Goal: Information Seeking & Learning: Learn about a topic

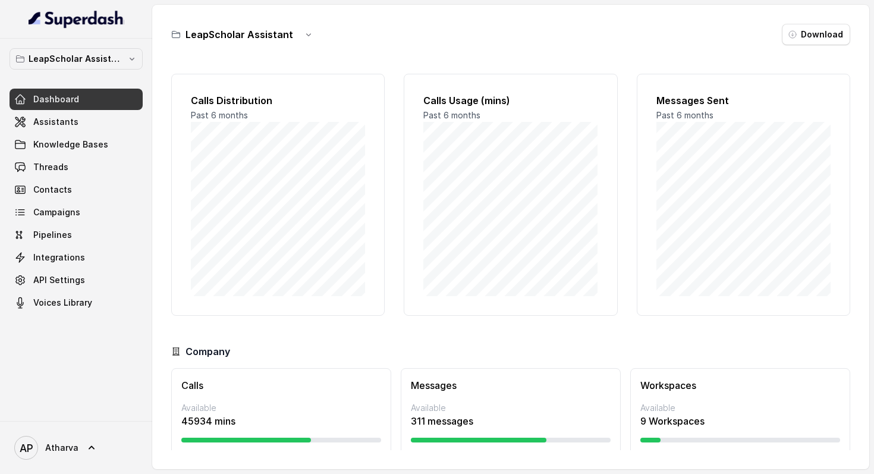
scroll to position [32, 0]
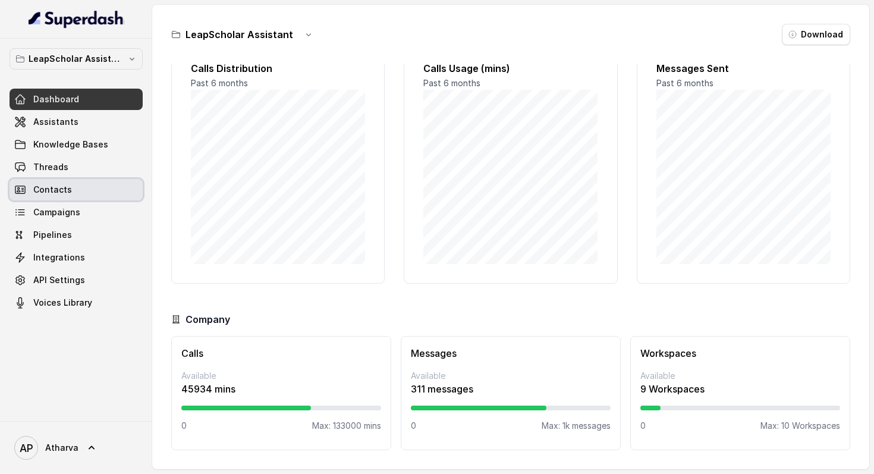
click at [71, 185] on link "Contacts" at bounding box center [76, 189] width 133 height 21
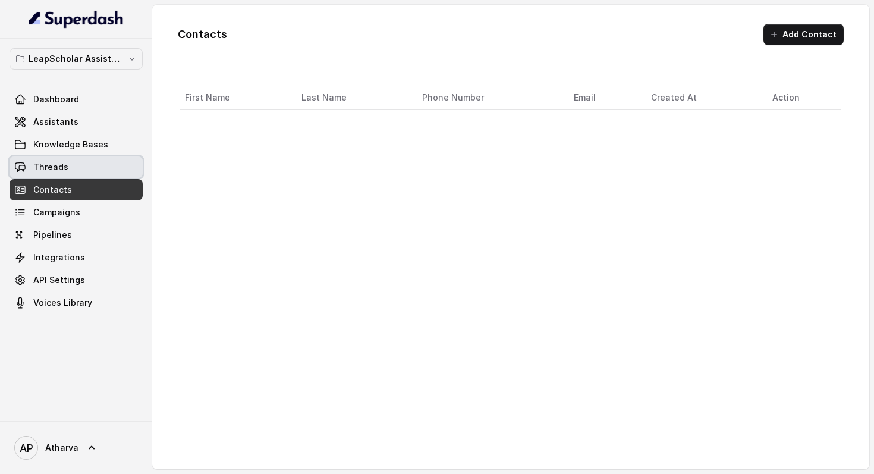
click at [68, 157] on link "Threads" at bounding box center [76, 166] width 133 height 21
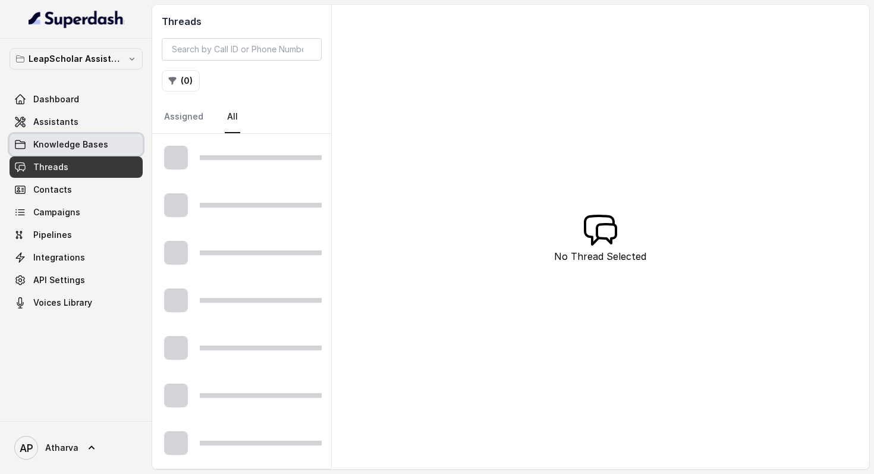
click at [71, 146] on span "Knowledge Bases" at bounding box center [70, 144] width 75 height 12
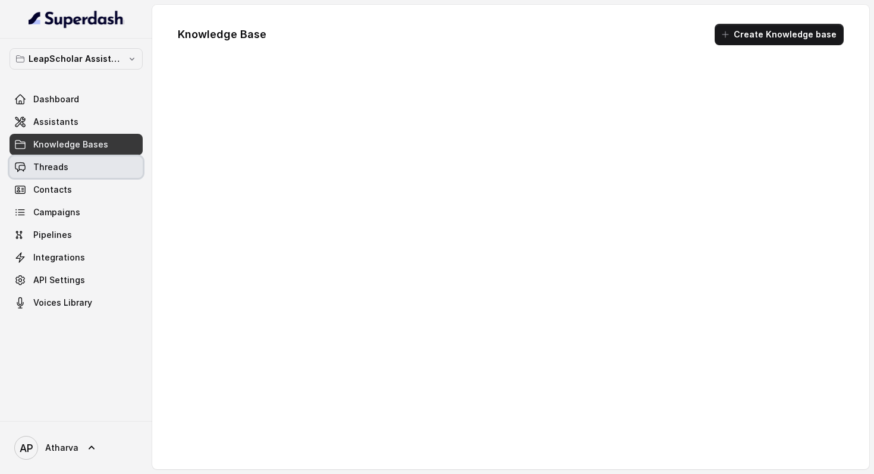
click at [66, 170] on link "Threads" at bounding box center [76, 166] width 133 height 21
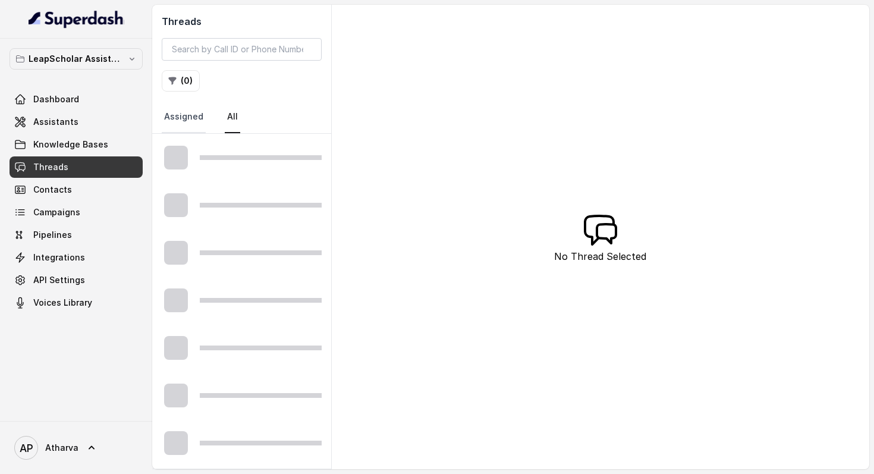
click at [185, 125] on link "Assigned" at bounding box center [184, 117] width 44 height 32
click at [186, 80] on button "( 0 )" at bounding box center [181, 80] width 38 height 21
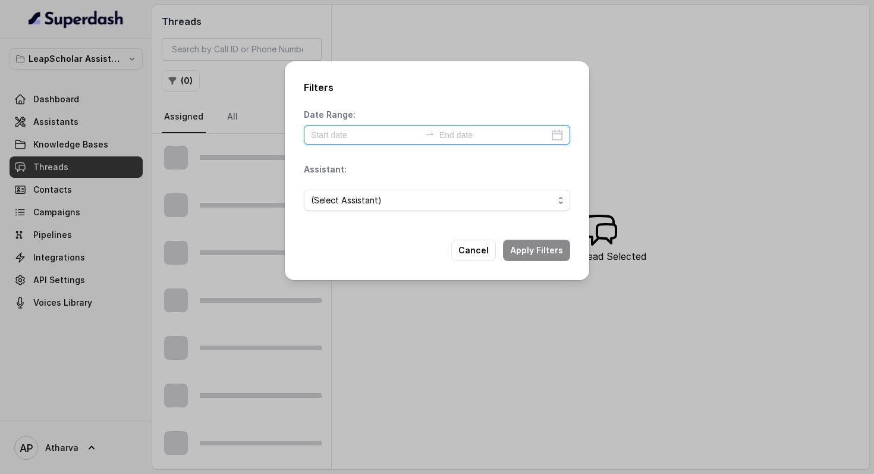
click at [324, 134] on input at bounding box center [365, 134] width 109 height 13
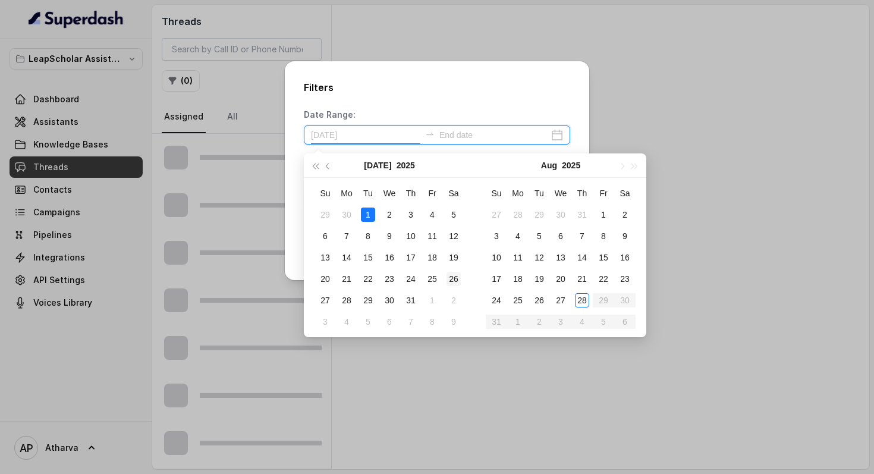
type input "[DATE]"
click at [592, 305] on td "28" at bounding box center [581, 299] width 21 height 21
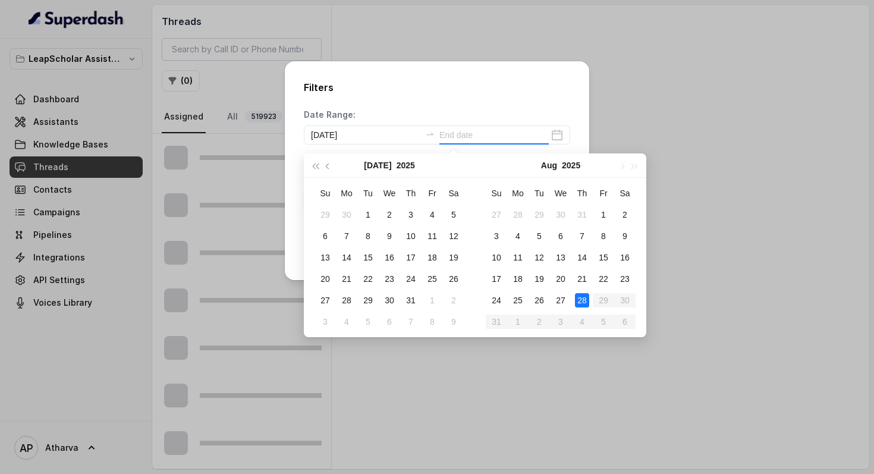
type input "[DATE]"
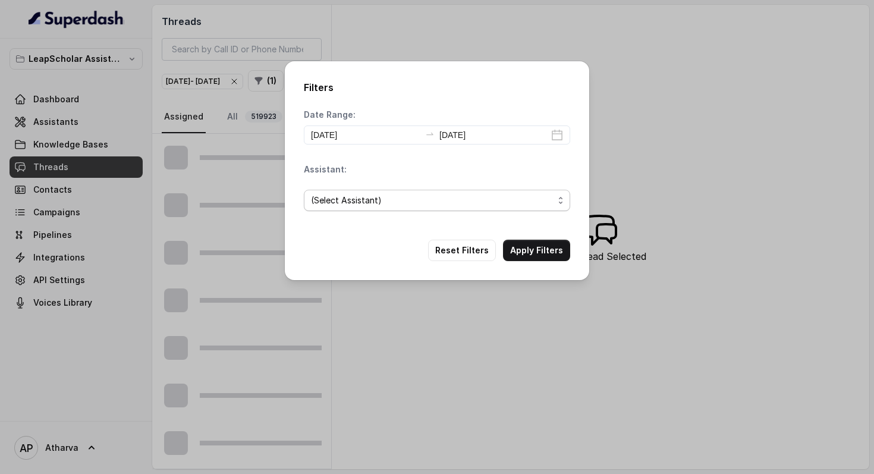
click at [394, 208] on span "(Select Assistant)" at bounding box center [437, 200] width 266 height 21
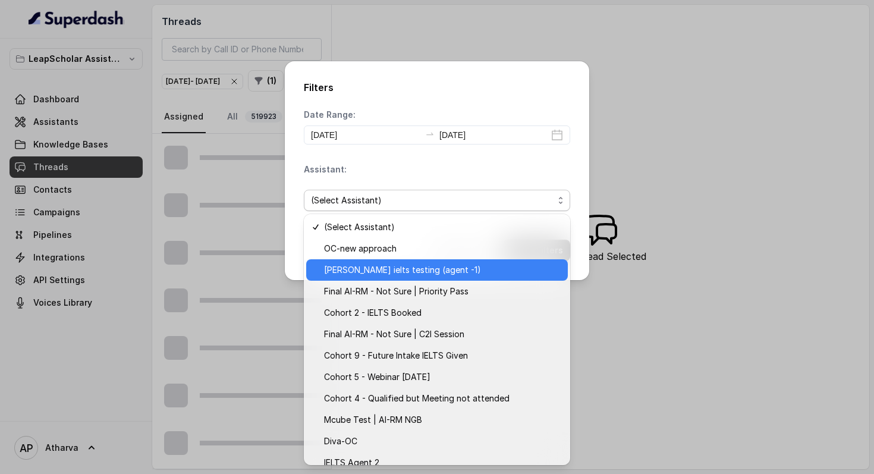
click at [407, 263] on span "[PERSON_NAME] ielts testing (agent -1)" at bounding box center [442, 270] width 237 height 14
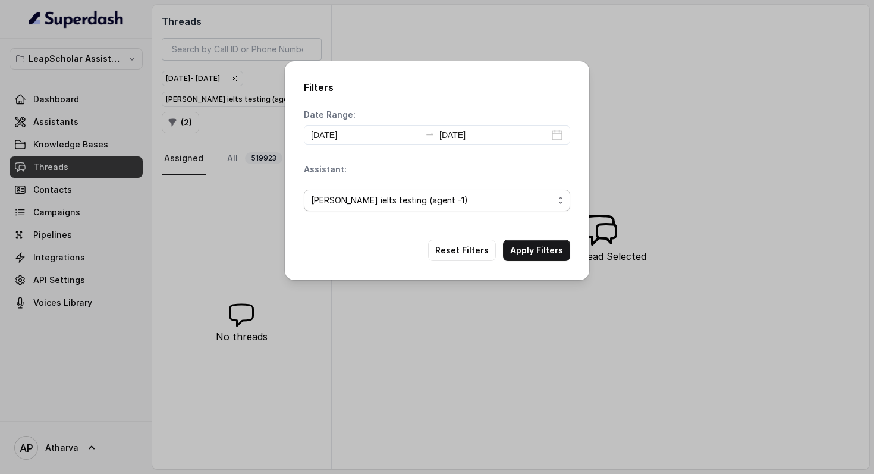
click at [455, 201] on span "[PERSON_NAME] ielts testing (agent -1)" at bounding box center [432, 200] width 242 height 14
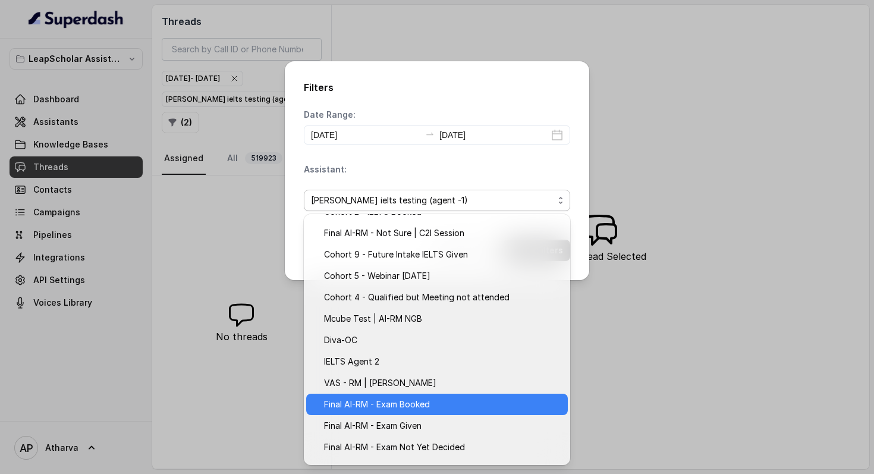
scroll to position [182, 0]
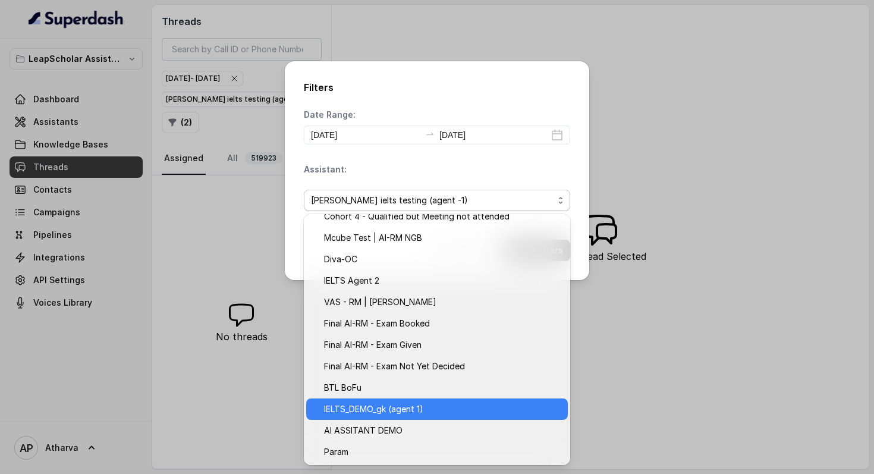
click at [430, 412] on span "IELTS_DEMO_gk (agent 1)" at bounding box center [442, 409] width 237 height 14
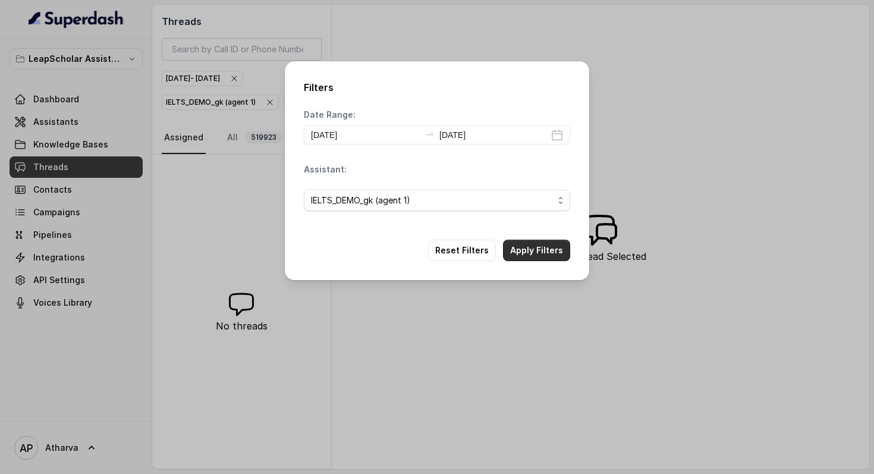
click at [540, 257] on button "Apply Filters" at bounding box center [536, 250] width 67 height 21
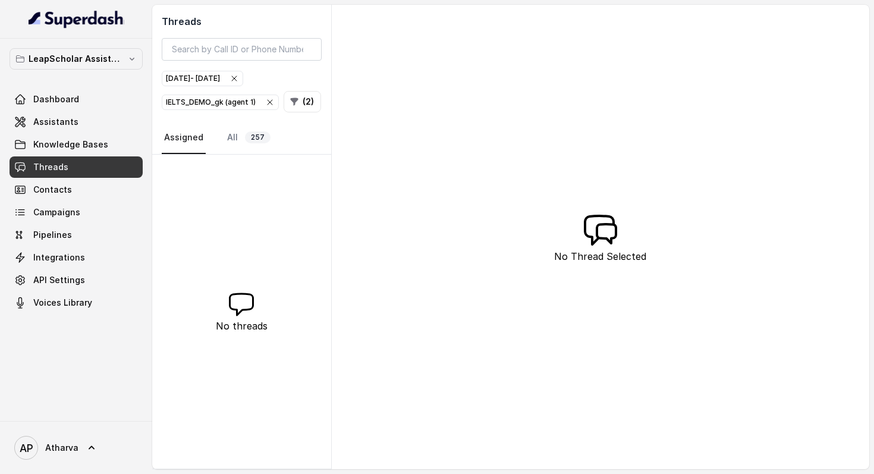
click at [244, 97] on div "IELTS_DEMO_gk (agent 1)" at bounding box center [220, 102] width 109 height 12
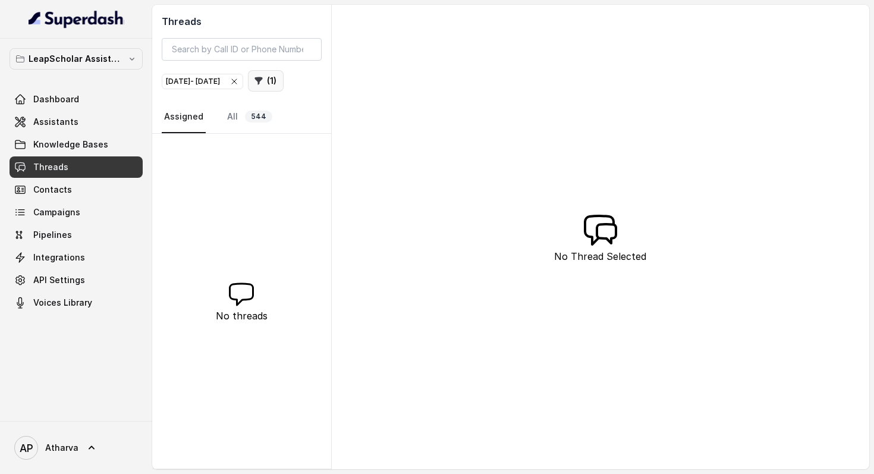
click at [248, 92] on button "( 1 )" at bounding box center [266, 80] width 36 height 21
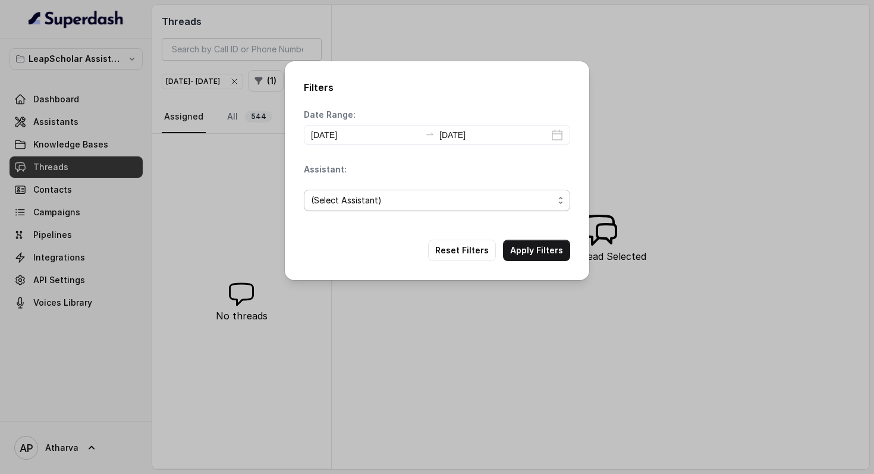
click at [382, 201] on span "(Select Assistant)" at bounding box center [432, 200] width 242 height 14
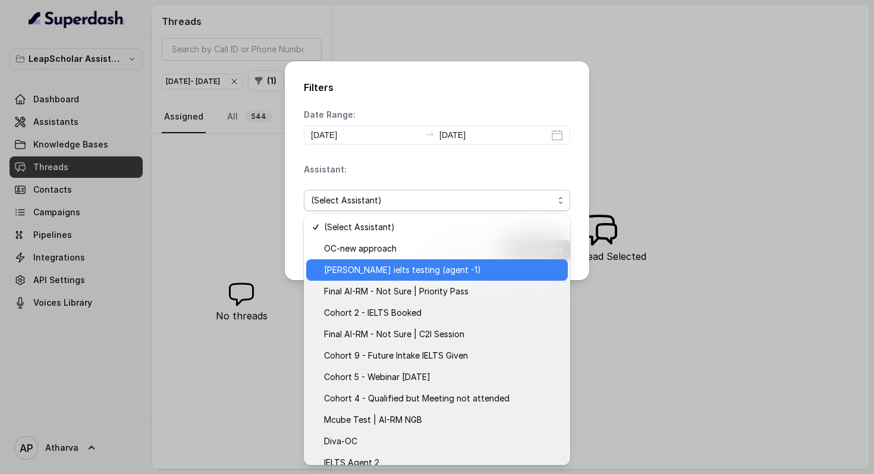
click at [426, 272] on span "[PERSON_NAME] ielts testing (agent -1)" at bounding box center [442, 270] width 237 height 14
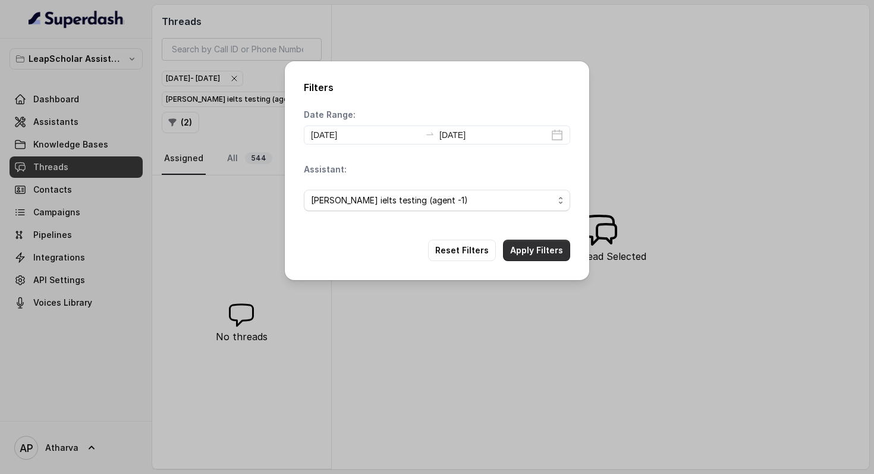
click at [549, 250] on button "Apply Filters" at bounding box center [536, 250] width 67 height 21
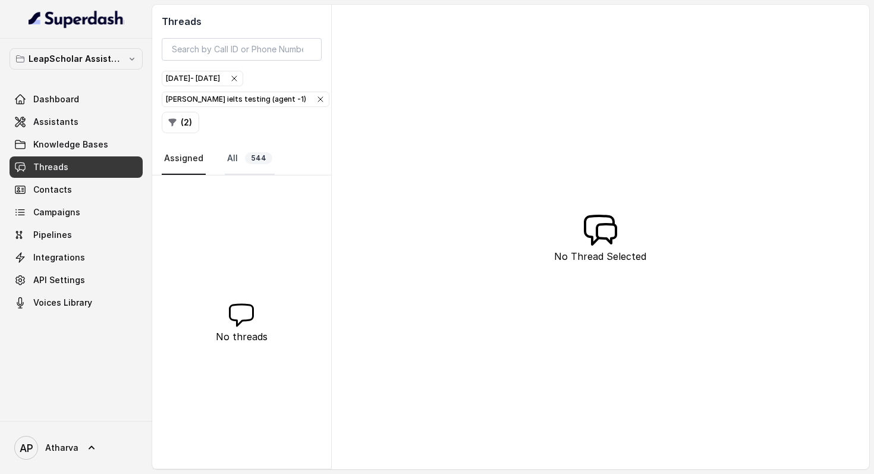
click at [257, 157] on span "544" at bounding box center [258, 158] width 27 height 12
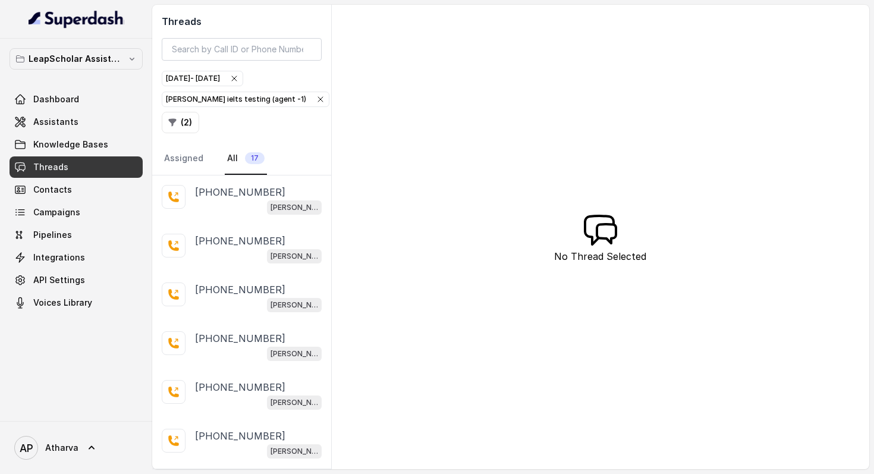
click at [225, 96] on div "[PERSON_NAME] ielts testing (agent -1)" at bounding box center [245, 99] width 159 height 12
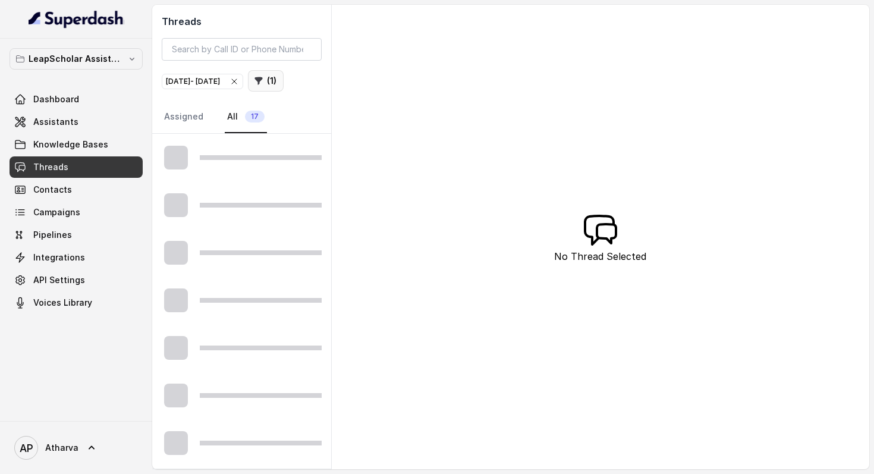
click at [248, 92] on button "( 1 )" at bounding box center [266, 80] width 36 height 21
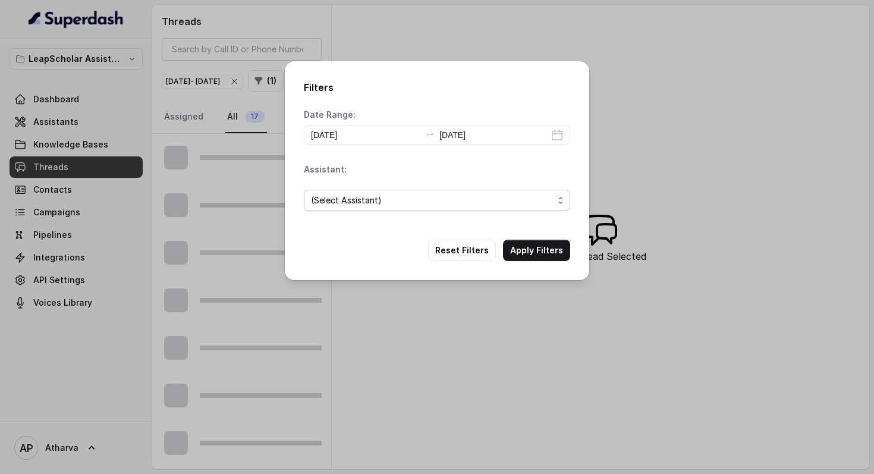
click at [456, 198] on span "(Select Assistant)" at bounding box center [432, 200] width 242 height 14
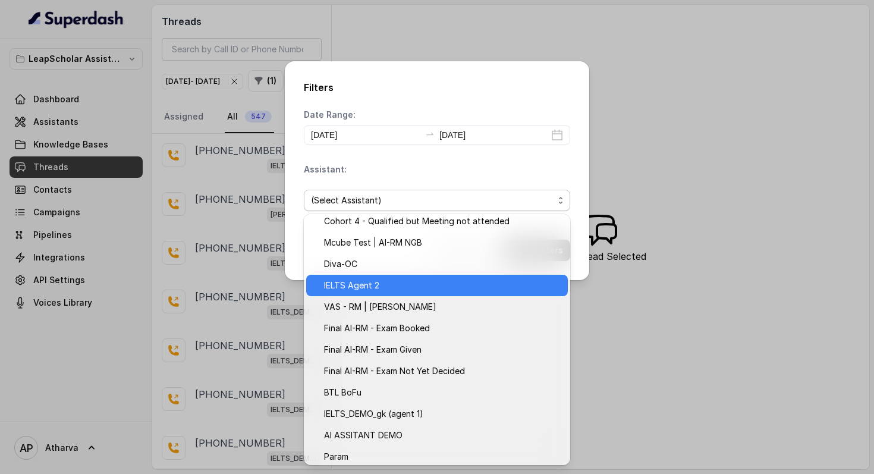
scroll to position [182, 0]
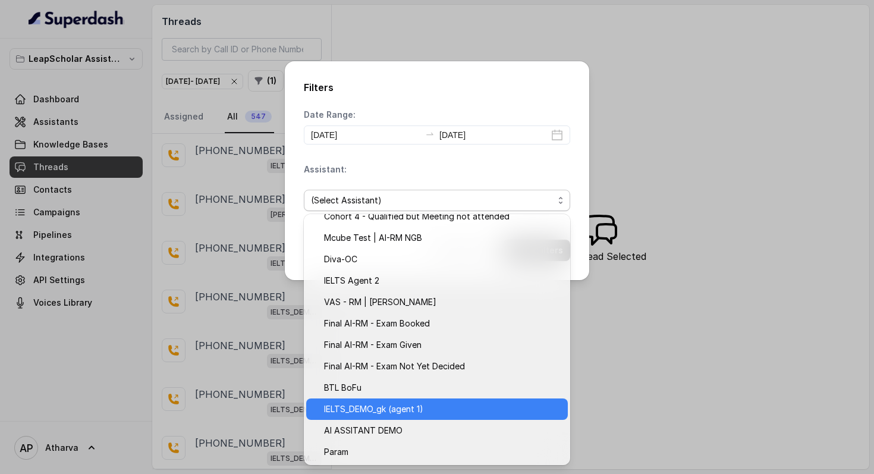
click at [407, 412] on span "IELTS_DEMO_gk (agent 1)" at bounding box center [442, 409] width 237 height 14
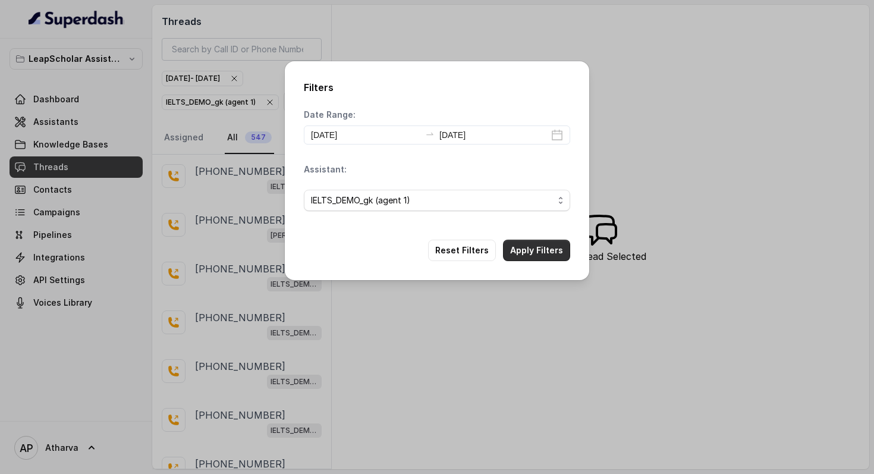
click at [545, 250] on button "Apply Filters" at bounding box center [536, 250] width 67 height 21
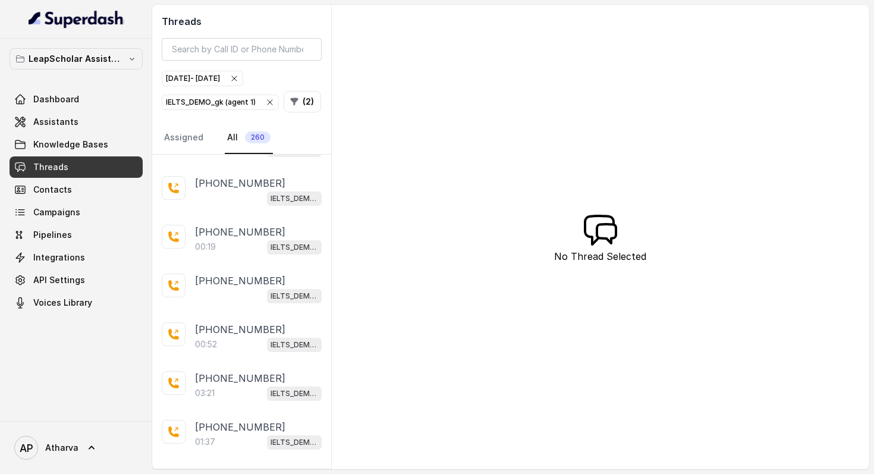
scroll to position [1530, 0]
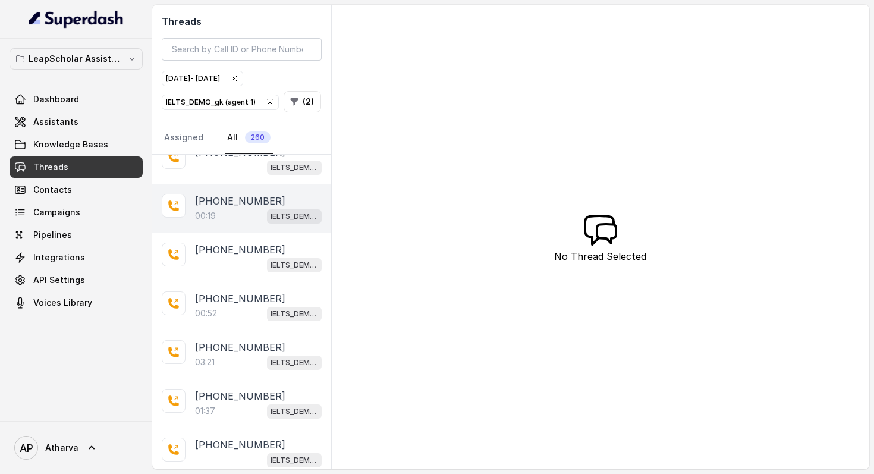
click at [238, 197] on p "[PHONE_NUMBER]" at bounding box center [240, 201] width 90 height 14
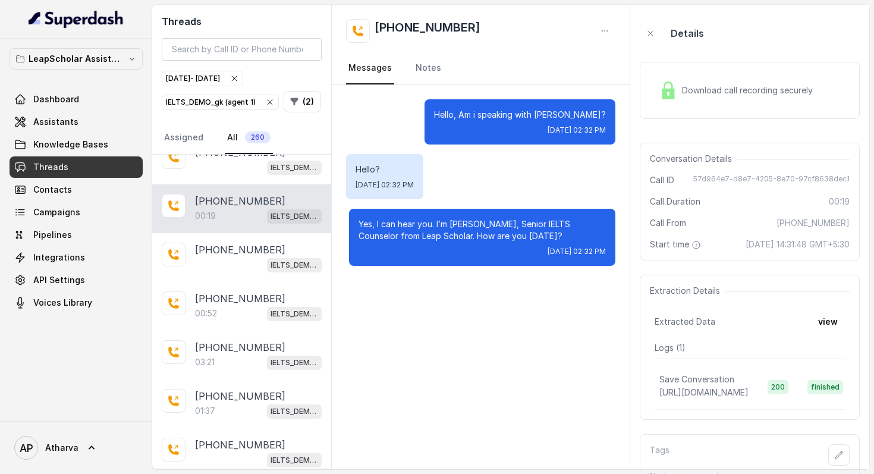
click at [666, 80] on div "Download call recording securely" at bounding box center [735, 90] width 163 height 27
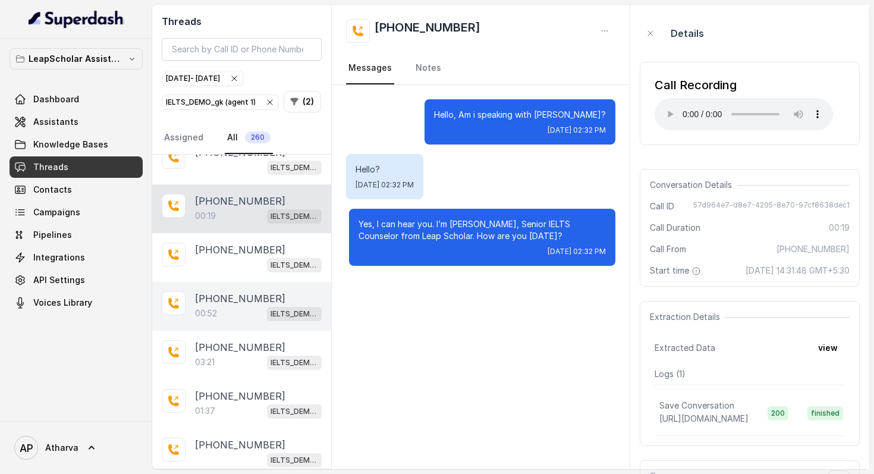
click at [229, 305] on div "00:52 IELTS_DEMO_gk (agent 1)" at bounding box center [258, 312] width 127 height 15
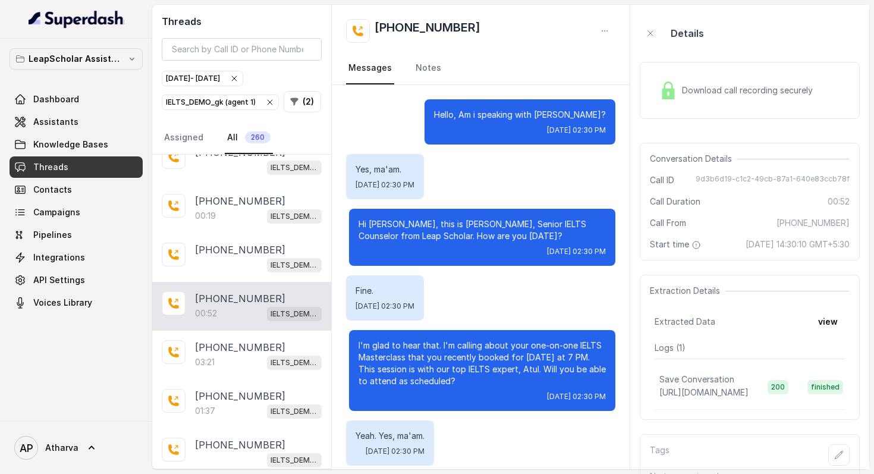
scroll to position [125, 0]
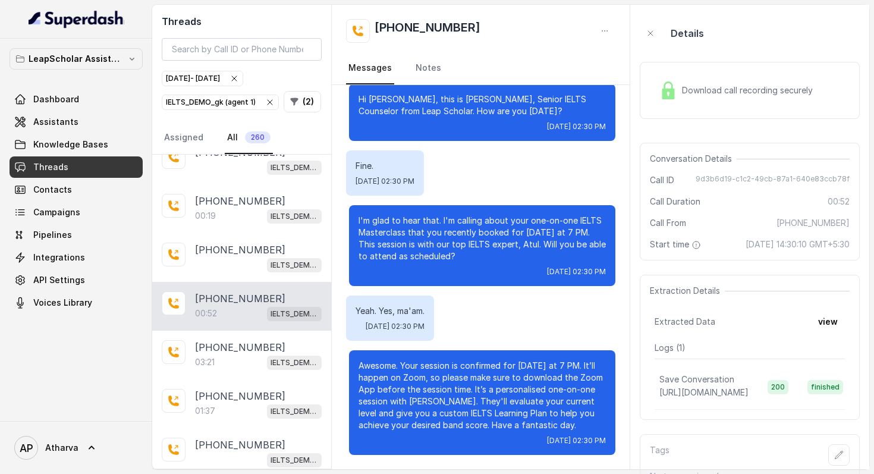
click at [660, 105] on div "Download call recording securely" at bounding box center [749, 90] width 220 height 57
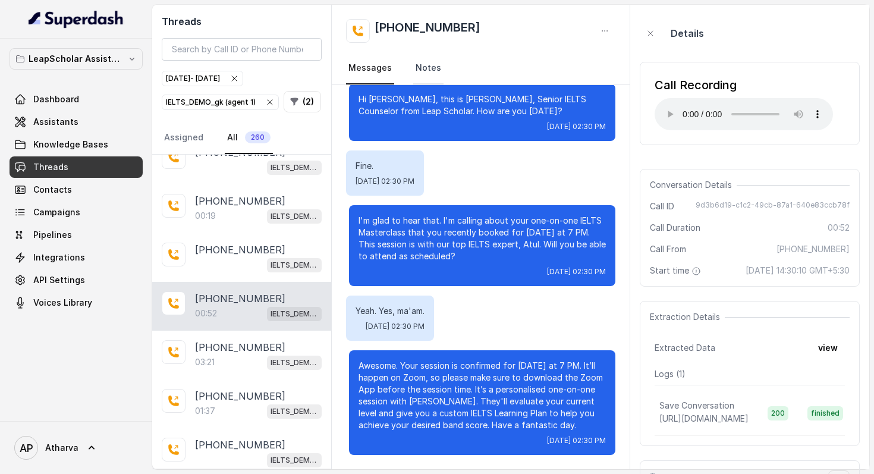
click at [436, 77] on link "Notes" at bounding box center [428, 68] width 30 height 32
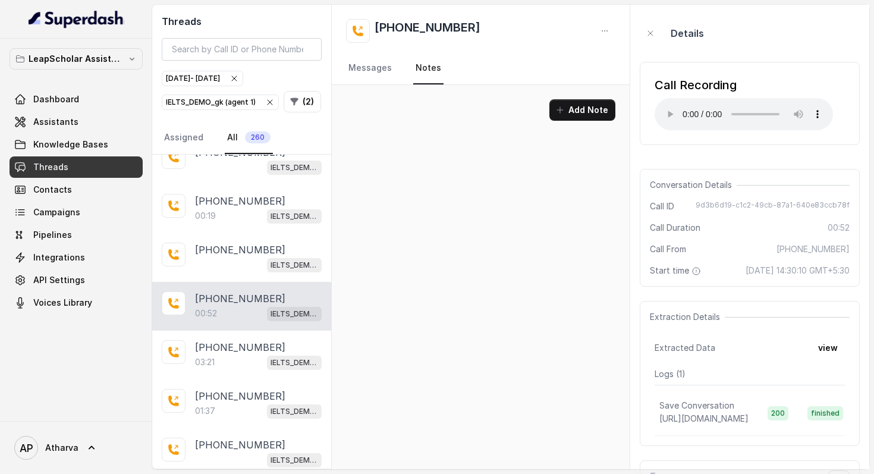
scroll to position [0, 0]
click at [391, 69] on nav "Messages Notes" at bounding box center [481, 68] width 270 height 32
click at [360, 71] on link "Messages" at bounding box center [370, 68] width 48 height 32
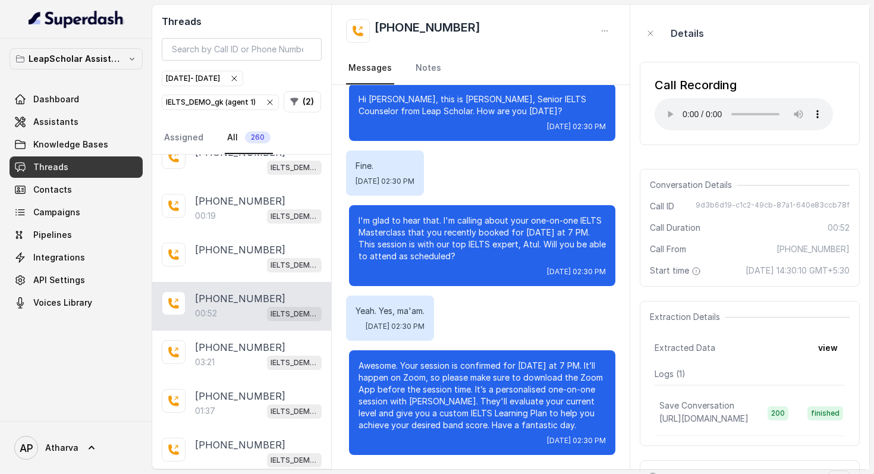
scroll to position [56, 0]
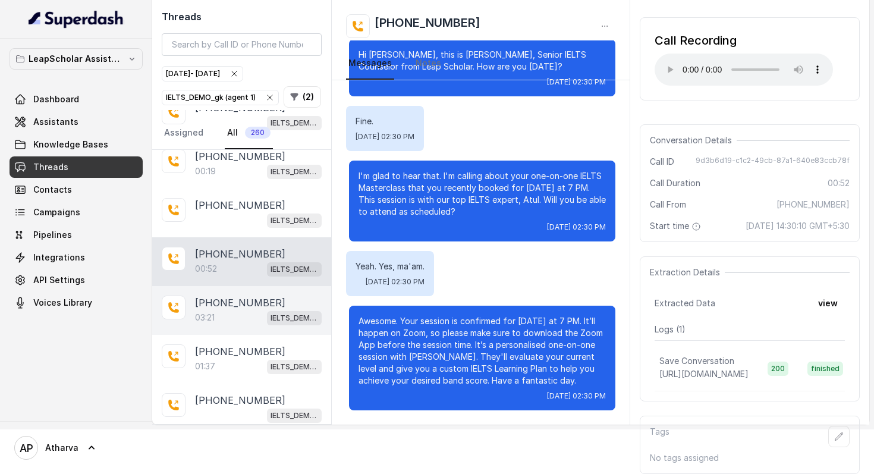
click at [232, 295] on p "[PHONE_NUMBER]" at bounding box center [240, 302] width 90 height 14
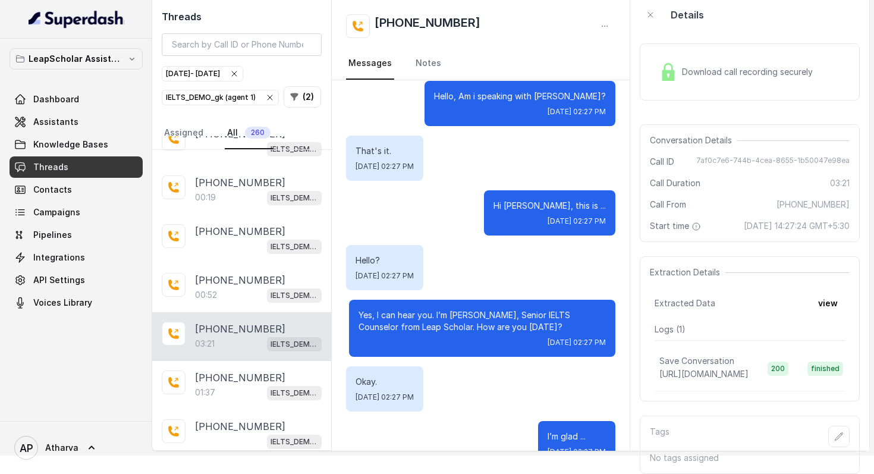
scroll to position [1867, 0]
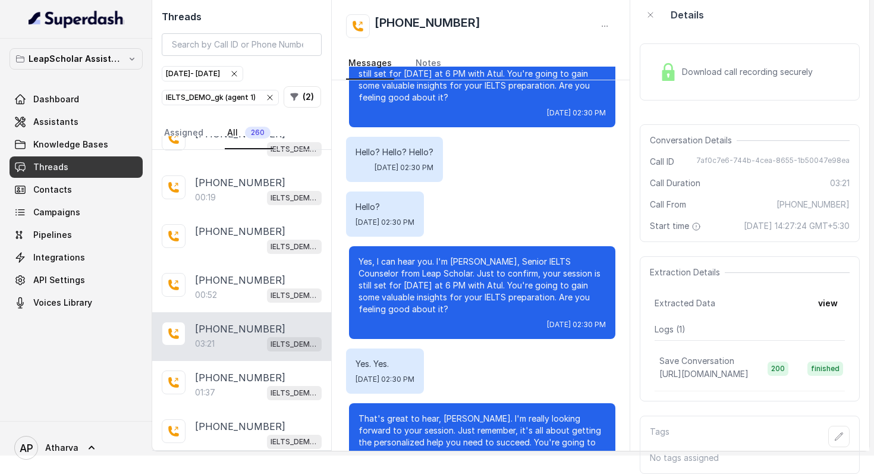
click at [668, 76] on div "Download call recording securely" at bounding box center [749, 71] width 220 height 57
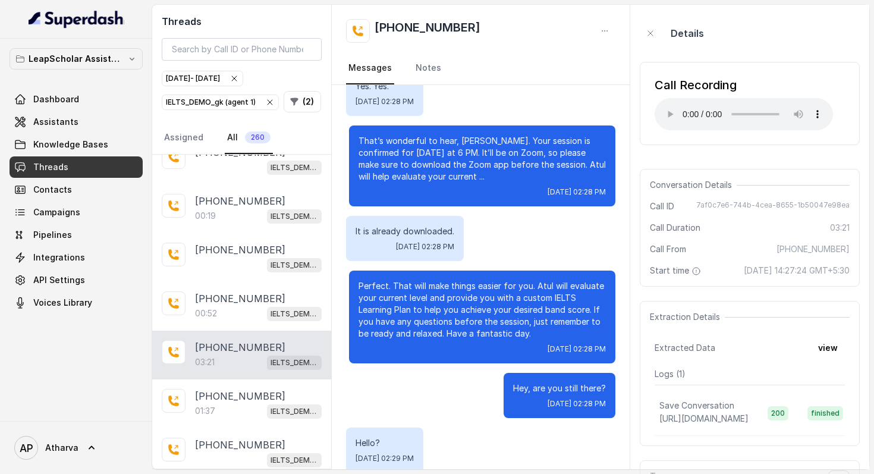
scroll to position [950, 0]
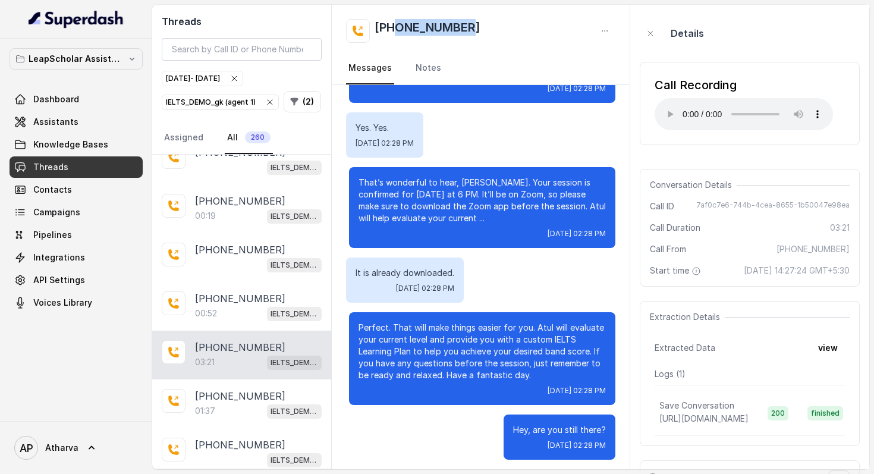
drag, startPoint x: 478, startPoint y: 27, endPoint x: 396, endPoint y: 29, distance: 82.0
click at [396, 29] on div "[PHONE_NUMBER]" at bounding box center [481, 31] width 270 height 24
copy h2 "8887976078"
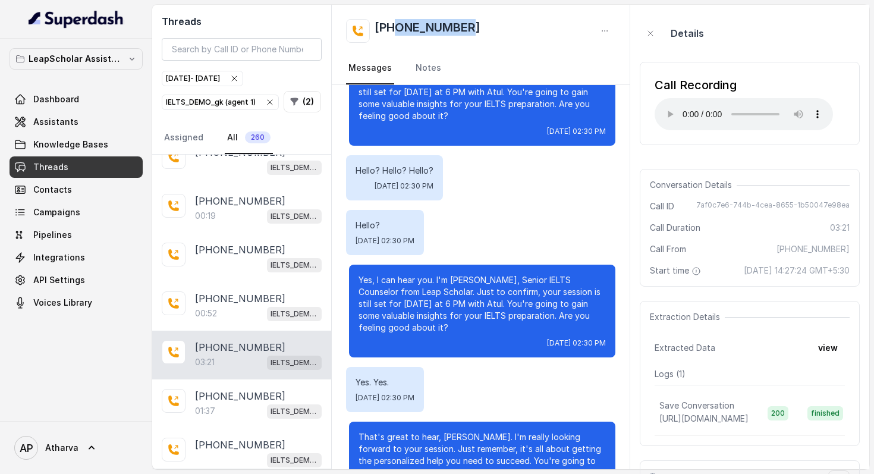
scroll to position [56, 0]
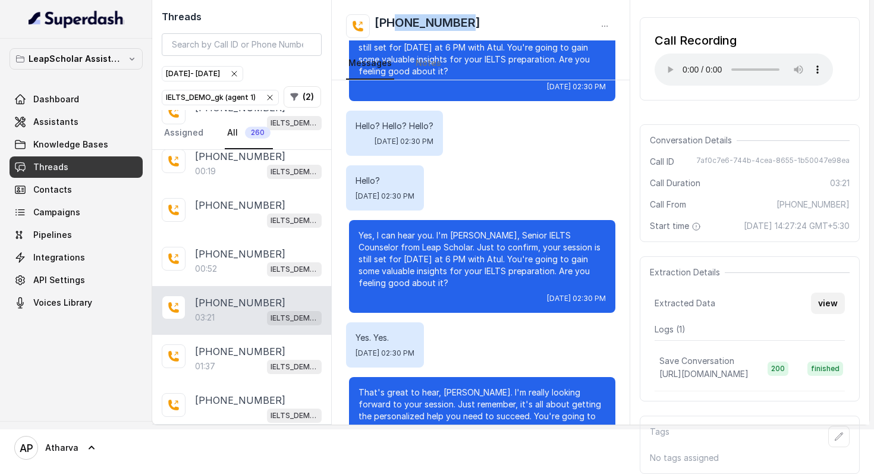
click at [825, 301] on button "view" at bounding box center [828, 302] width 34 height 21
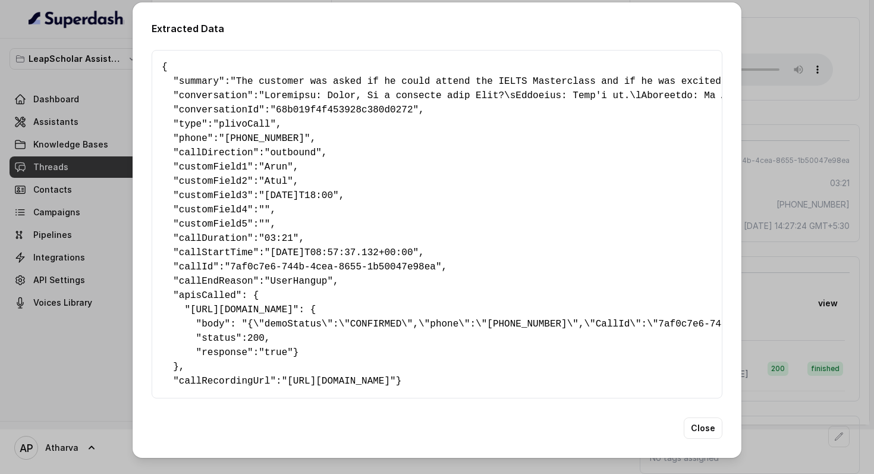
scroll to position [20, 0]
click at [707, 430] on button "Close" at bounding box center [702, 427] width 39 height 21
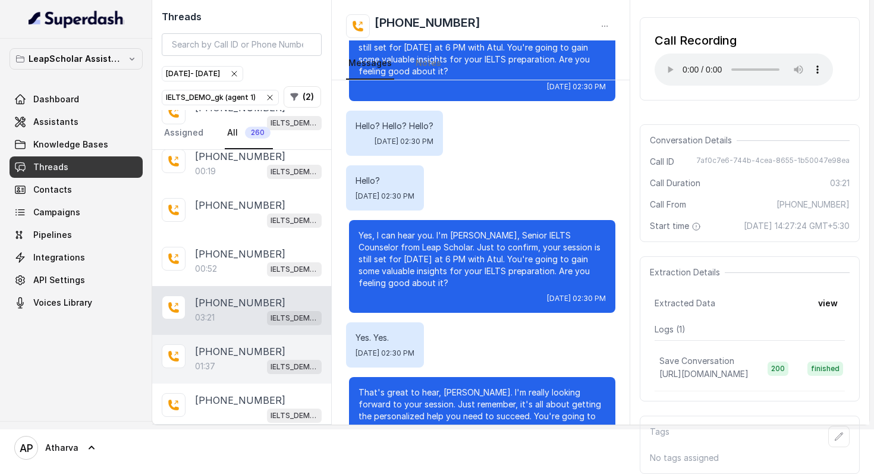
click at [222, 344] on p "[PHONE_NUMBER]" at bounding box center [240, 351] width 90 height 14
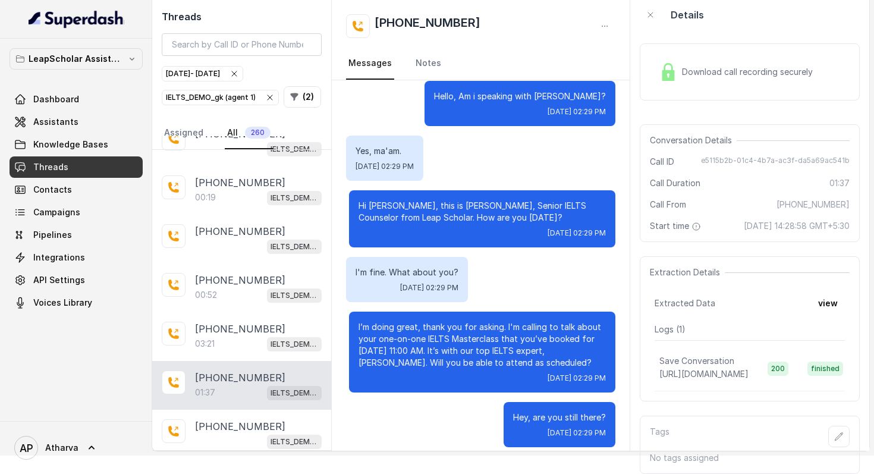
scroll to position [446, 0]
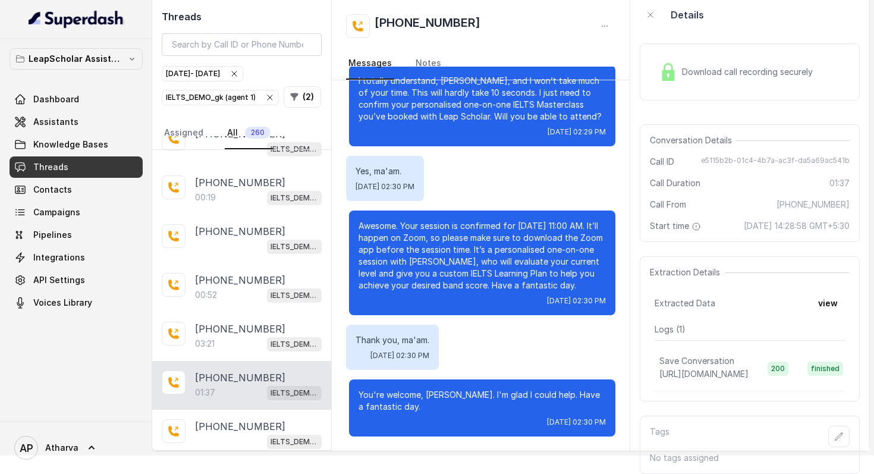
click at [666, 65] on img at bounding box center [668, 72] width 18 height 18
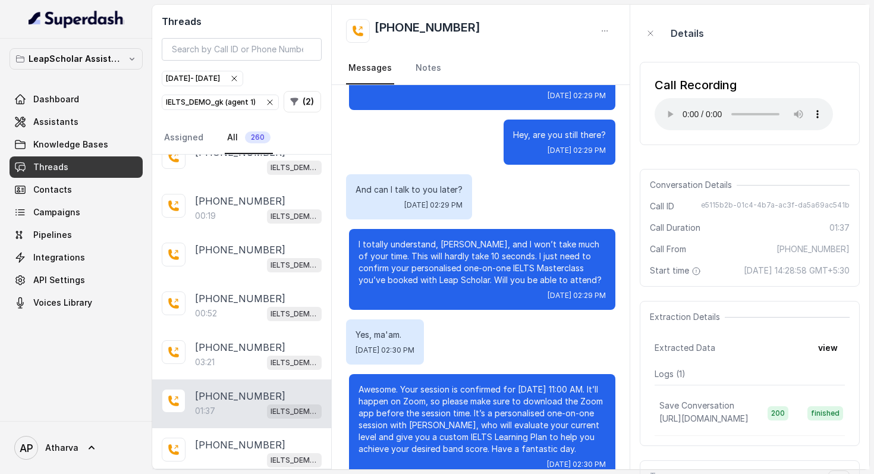
scroll to position [1668, 0]
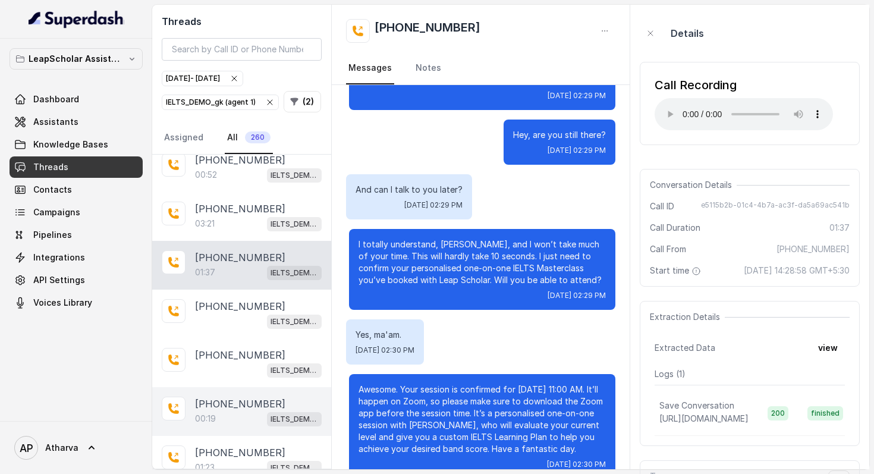
click at [211, 387] on div "[PHONE_NUMBER]:19 IELTS_DEMO_gk (agent 1)" at bounding box center [241, 411] width 179 height 49
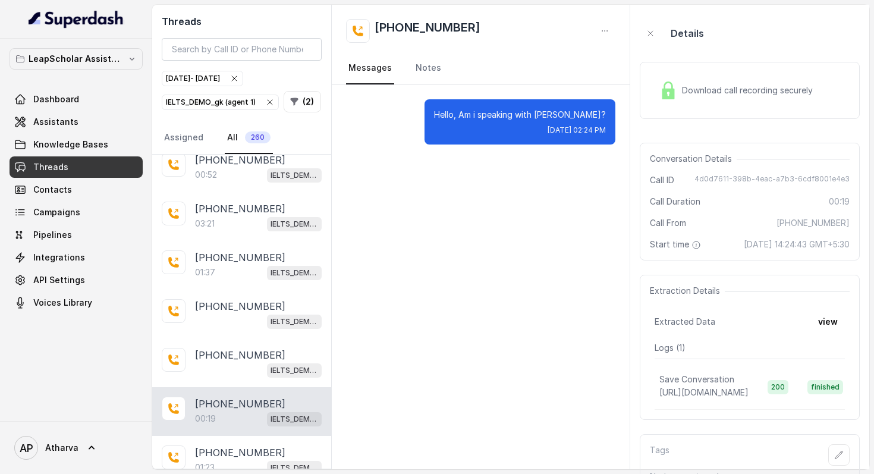
click at [660, 80] on div "Download call recording securely" at bounding box center [735, 90] width 163 height 27
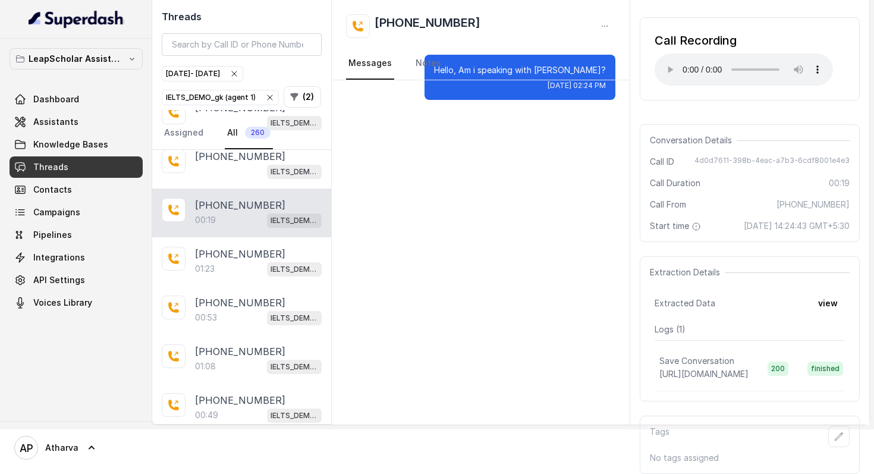
scroll to position [56, 0]
drag, startPoint x: 472, startPoint y: 14, endPoint x: 396, endPoint y: 17, distance: 75.5
click at [396, 17] on div "[PHONE_NUMBER]" at bounding box center [481, 26] width 270 height 24
copy h2 "9729604488"
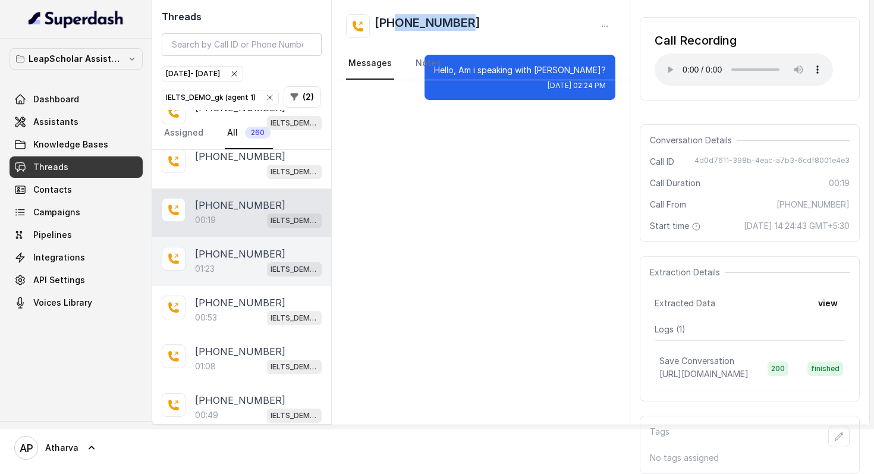
click at [256, 247] on p "[PHONE_NUMBER]" at bounding box center [240, 254] width 90 height 14
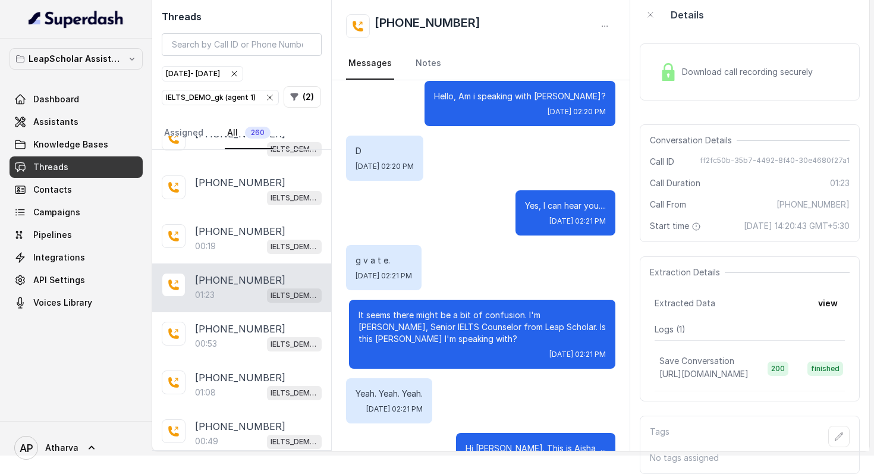
scroll to position [883, 0]
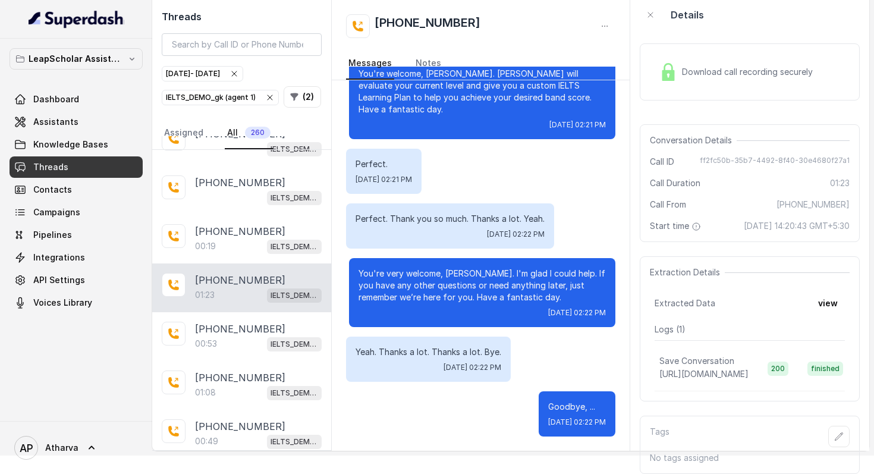
click at [663, 75] on div "Download call recording securely" at bounding box center [749, 71] width 220 height 57
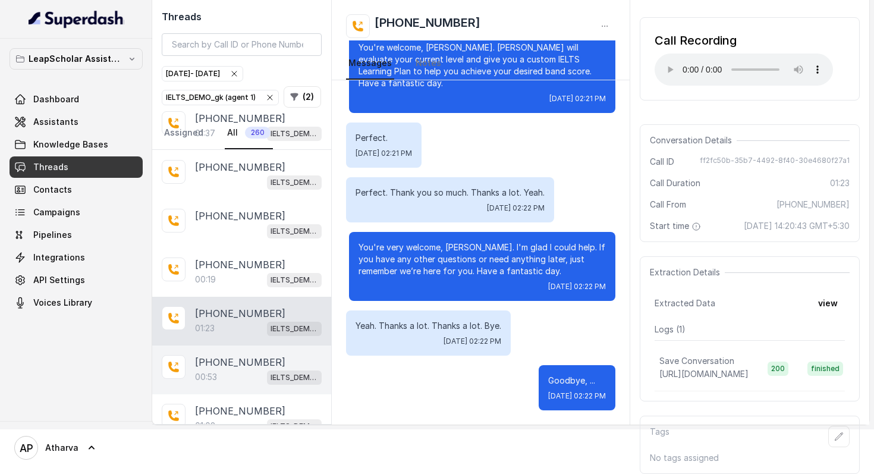
click at [241, 369] on div "00:53 IELTS_DEMO_gk (agent 1)" at bounding box center [258, 376] width 127 height 15
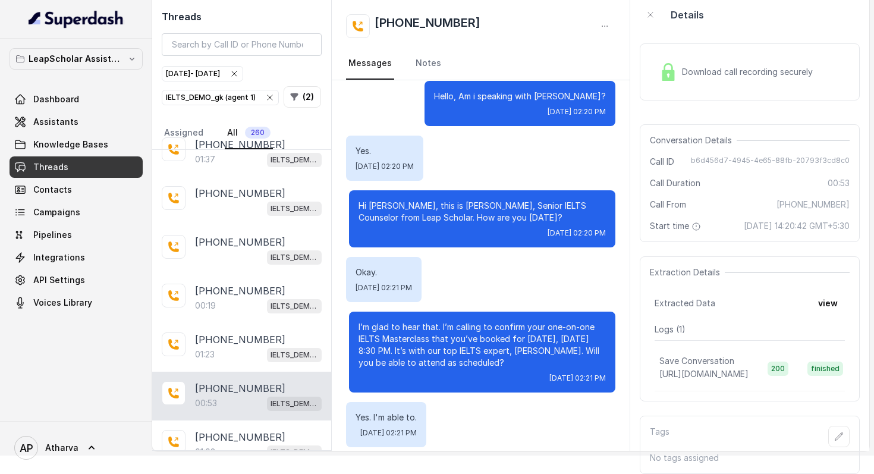
scroll to position [246, 0]
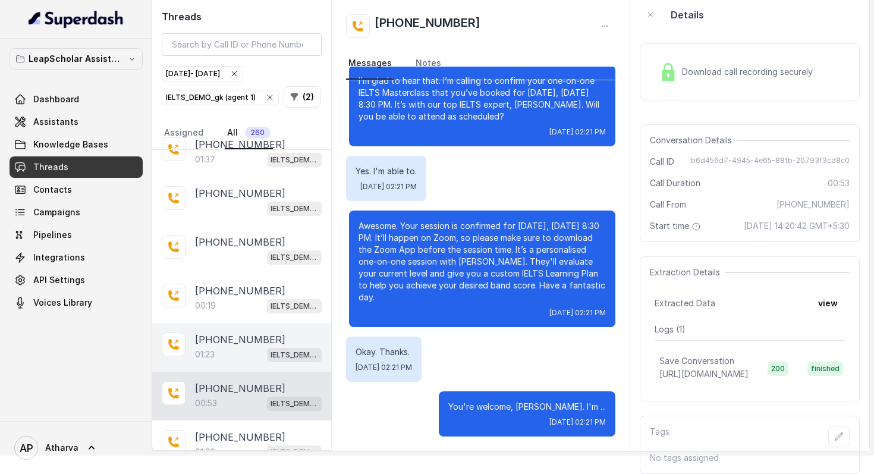
click at [245, 323] on div "[PHONE_NUMBER]:23 IELTS_DEMO_gk (agent 1)" at bounding box center [241, 347] width 179 height 49
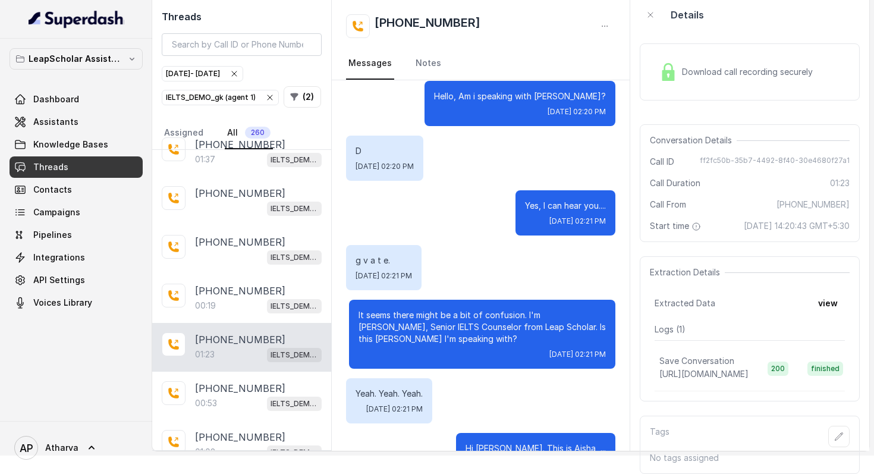
scroll to position [883, 0]
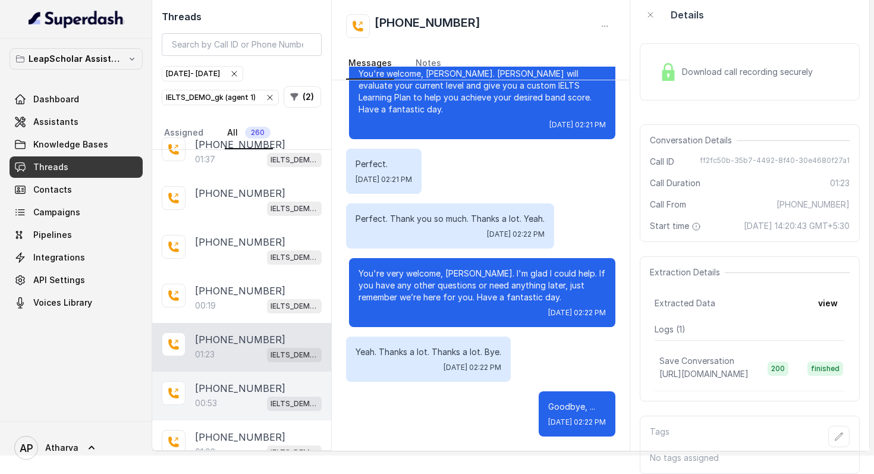
click at [235, 395] on div "00:53 IELTS_DEMO_gk (agent 1)" at bounding box center [258, 402] width 127 height 15
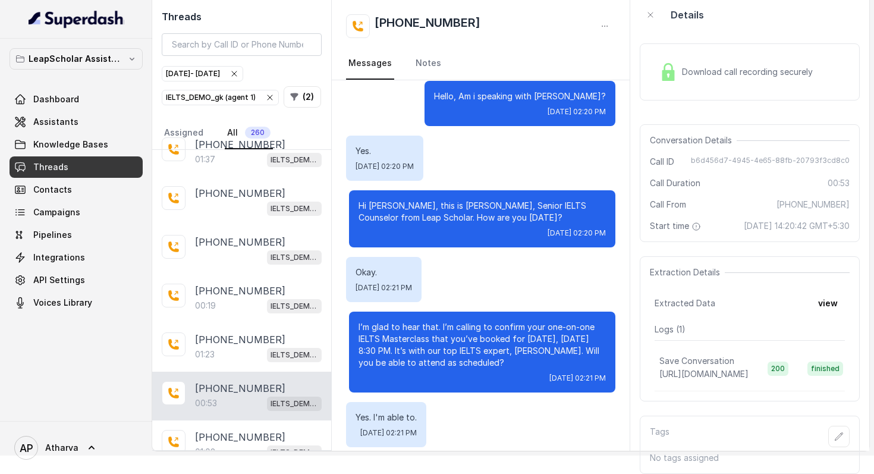
scroll to position [246, 0]
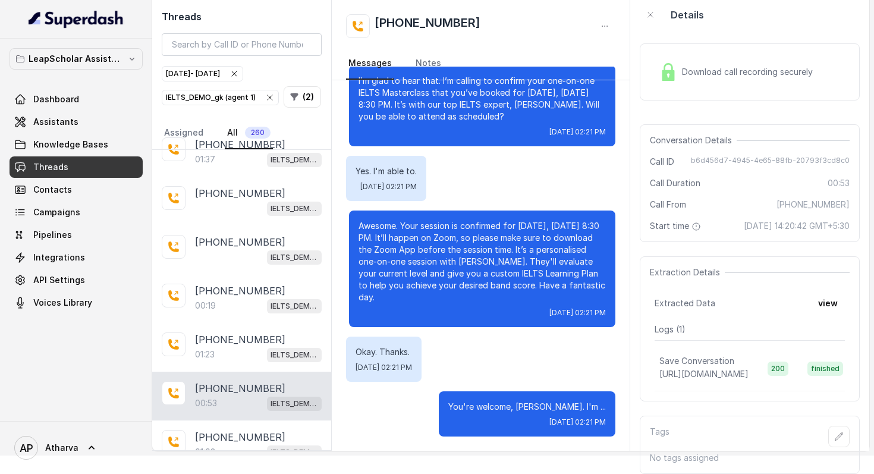
click at [672, 68] on img at bounding box center [668, 72] width 18 height 18
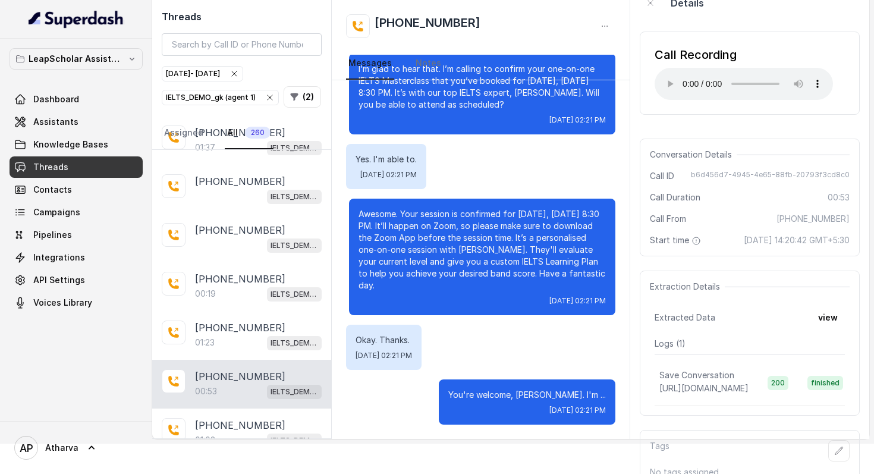
scroll to position [0, 0]
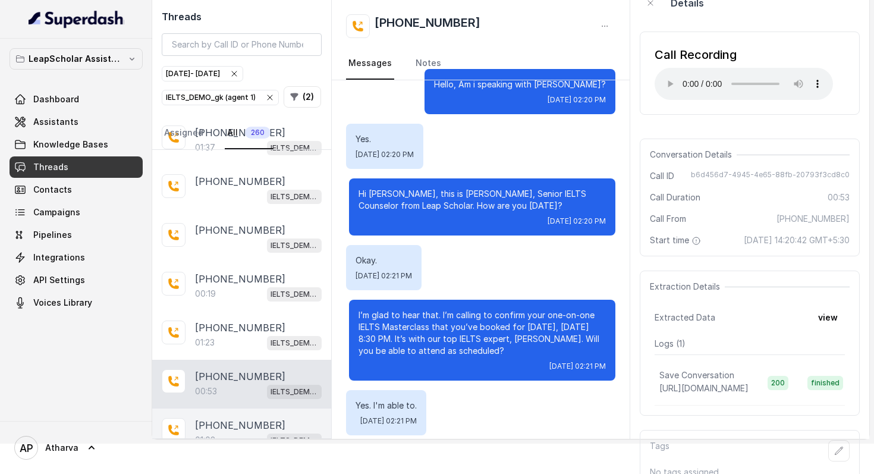
click at [256, 418] on p "[PHONE_NUMBER]" at bounding box center [240, 425] width 90 height 14
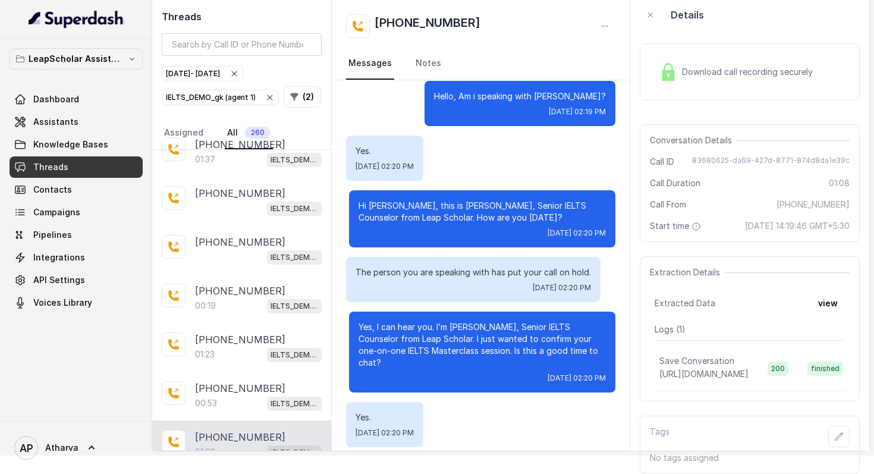
scroll to position [144, 0]
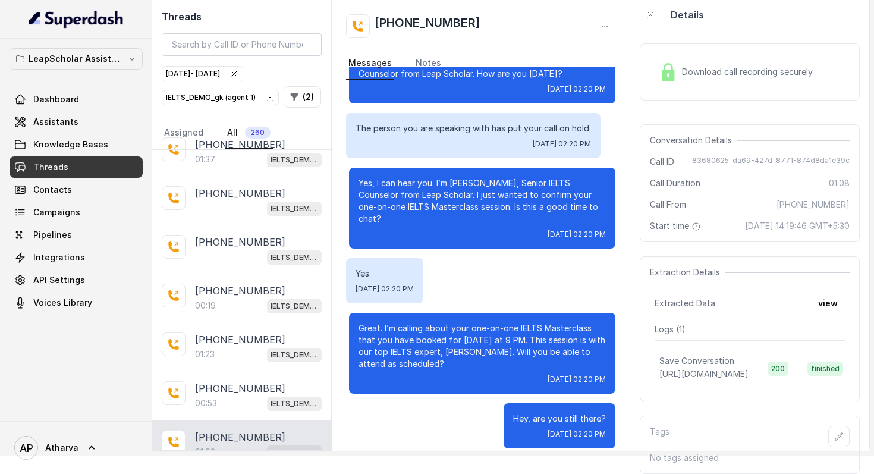
click at [670, 43] on div "Download call recording securely" at bounding box center [749, 71] width 220 height 57
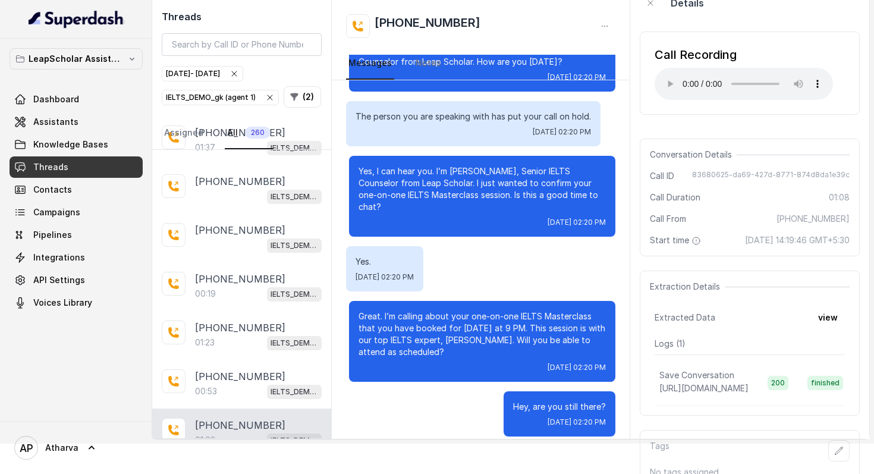
click at [846, 336] on div "Extraction Details Extracted Data view Logs ( 1 ) Save Conversation [URL][DOMAI…" at bounding box center [749, 342] width 220 height 145
click at [840, 328] on button "view" at bounding box center [828, 317] width 34 height 21
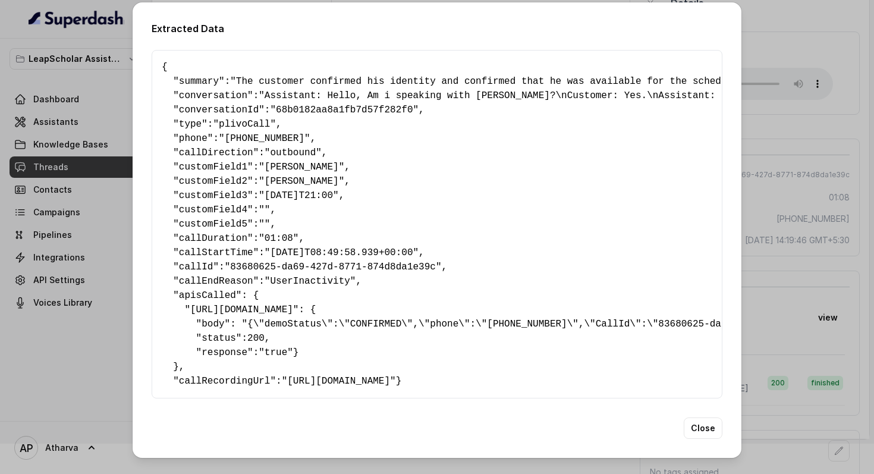
scroll to position [20, 0]
click at [716, 436] on button "Close" at bounding box center [702, 427] width 39 height 21
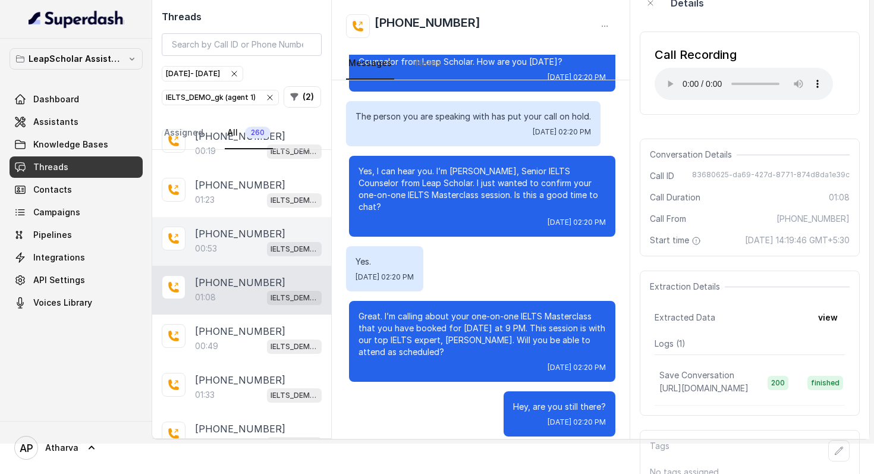
scroll to position [1914, 0]
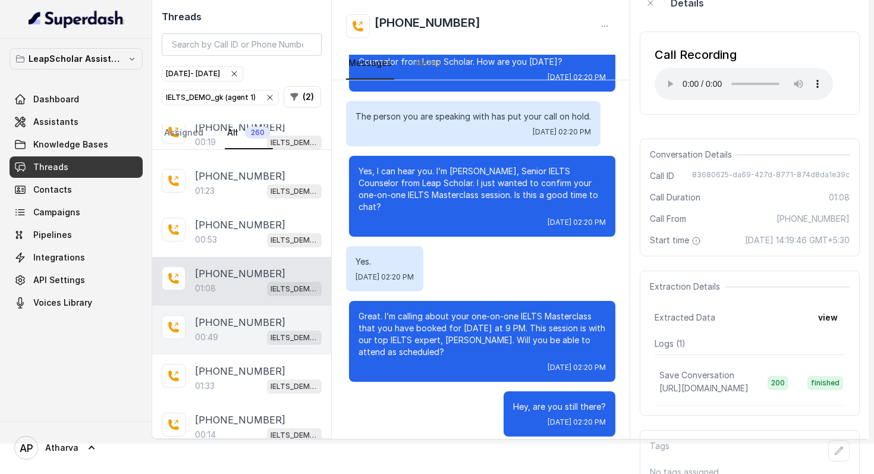
click at [262, 315] on p "[PHONE_NUMBER]" at bounding box center [240, 322] width 90 height 14
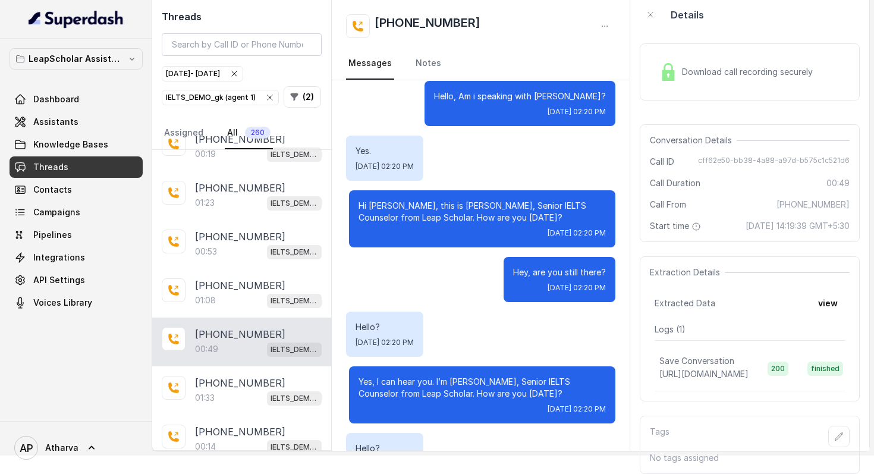
scroll to position [163, 0]
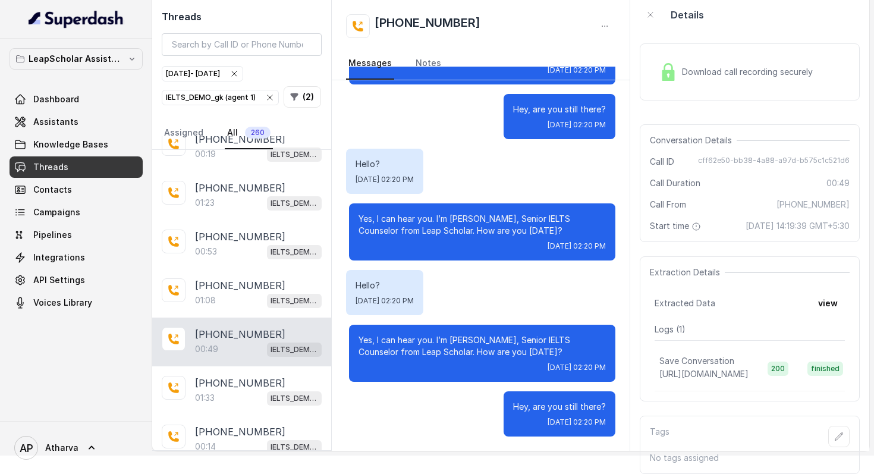
click at [678, 64] on div "Download call recording securely" at bounding box center [735, 71] width 163 height 27
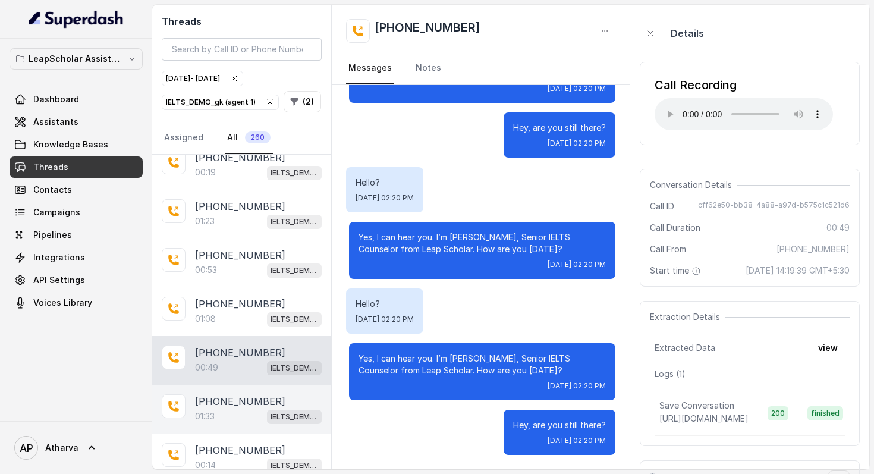
click at [239, 394] on p "[PHONE_NUMBER]" at bounding box center [240, 401] width 90 height 14
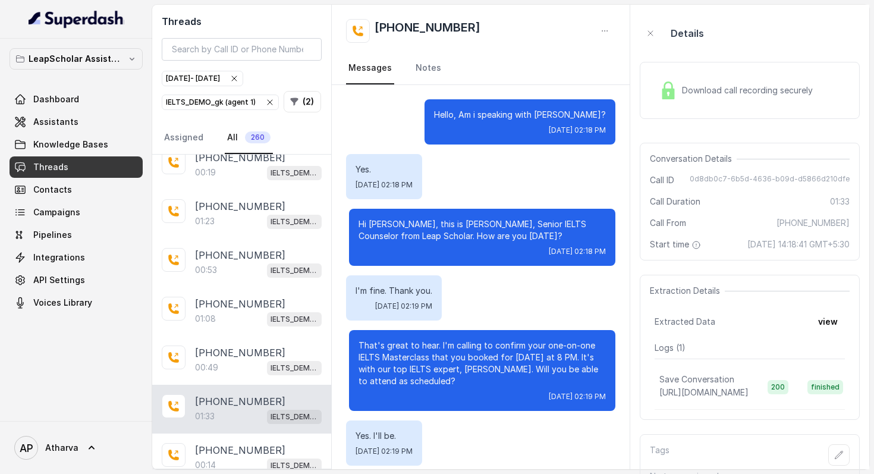
scroll to position [786, 0]
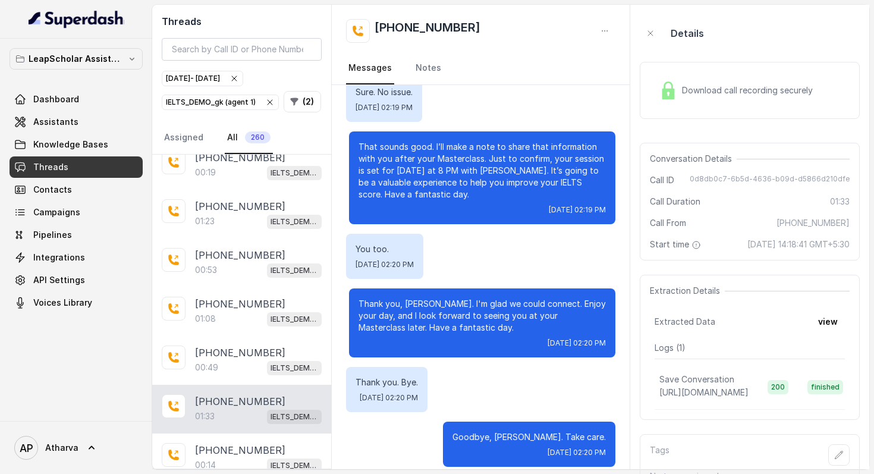
click at [671, 90] on img at bounding box center [668, 90] width 18 height 18
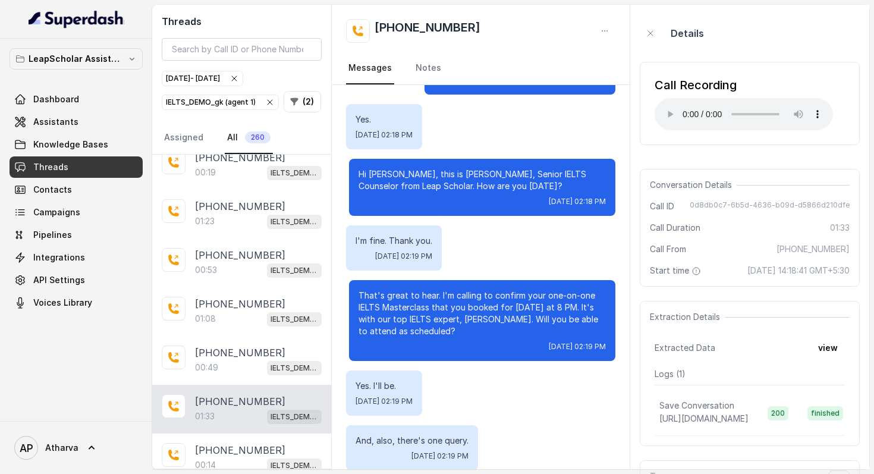
scroll to position [0, 0]
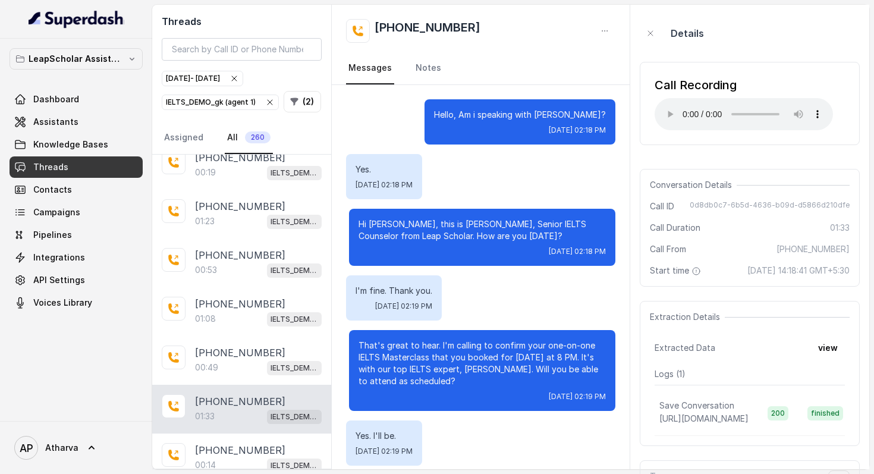
drag, startPoint x: 352, startPoint y: 223, endPoint x: 502, endPoint y: 261, distance: 153.9
click at [502, 261] on div "Hi [PERSON_NAME], this is [PERSON_NAME], Senior IELTS Counselor from Leap Schol…" at bounding box center [482, 237] width 266 height 57
click at [612, 259] on div "Hi [PERSON_NAME], this is [PERSON_NAME], Senior IELTS Counselor from Leap Schol…" at bounding box center [482, 237] width 266 height 57
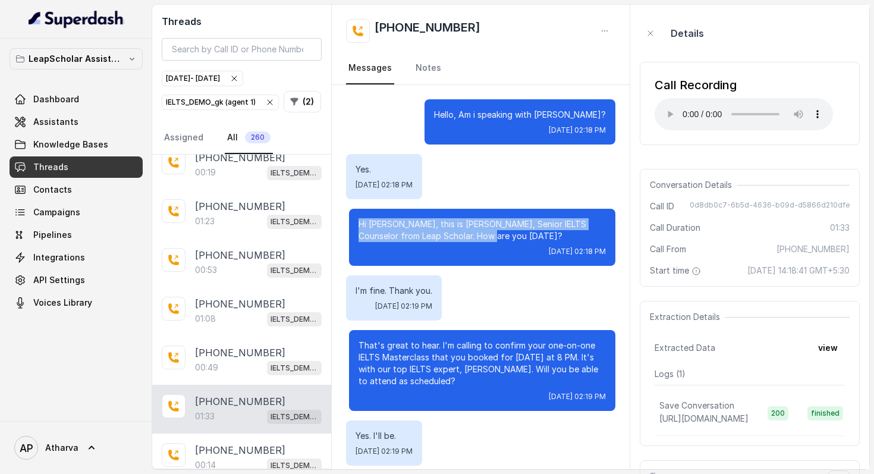
drag, startPoint x: 535, startPoint y: 234, endPoint x: 518, endPoint y: 212, distance: 27.9
click at [518, 212] on div "Hi [PERSON_NAME], this is [PERSON_NAME], Senior IELTS Counselor from Leap Schol…" at bounding box center [482, 237] width 266 height 57
drag, startPoint x: 519, startPoint y: 212, endPoint x: 359, endPoint y: 226, distance: 161.0
click at [359, 226] on div "Hi [PERSON_NAME], this is [PERSON_NAME], Senior IELTS Counselor from Leap Schol…" at bounding box center [482, 237] width 266 height 57
click at [415, 246] on div "Hi [PERSON_NAME], this is [PERSON_NAME], Senior IELTS Counselor from Leap Schol…" at bounding box center [482, 237] width 266 height 57
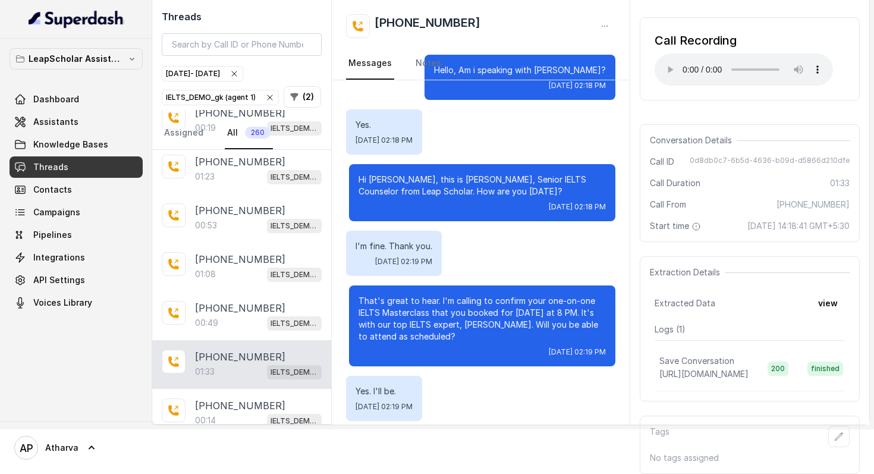
scroll to position [56, 0]
click at [824, 303] on button "view" at bounding box center [828, 302] width 34 height 21
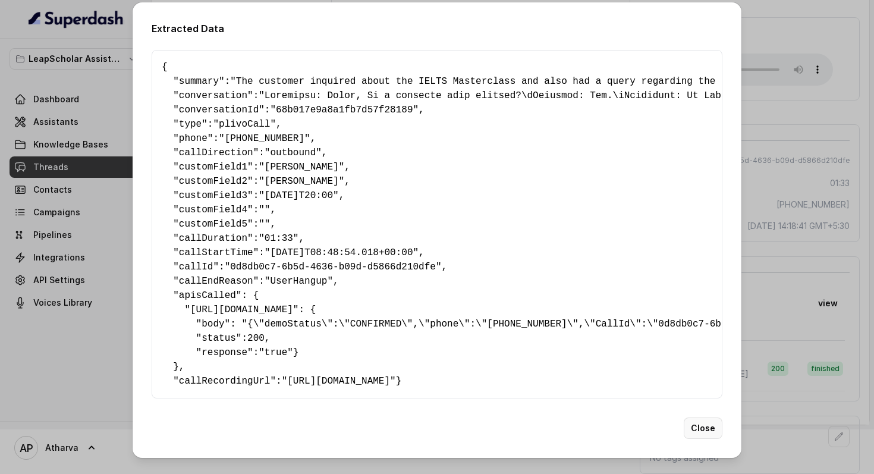
click at [710, 439] on button "Close" at bounding box center [702, 427] width 39 height 21
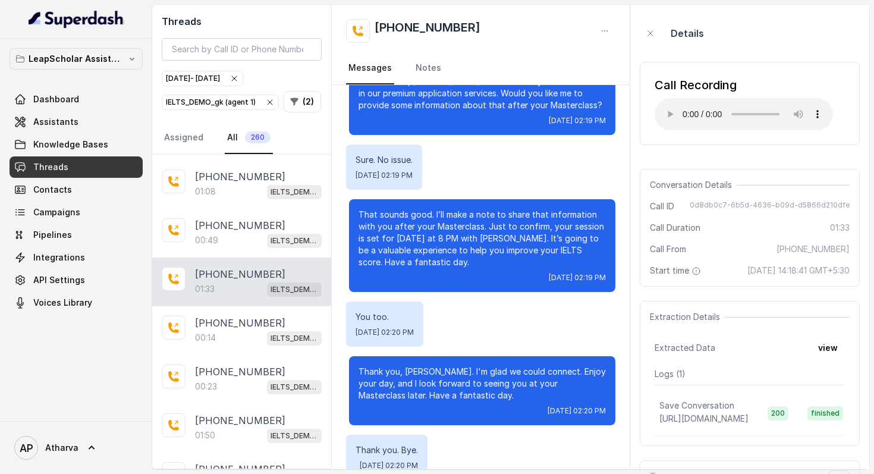
scroll to position [713, 0]
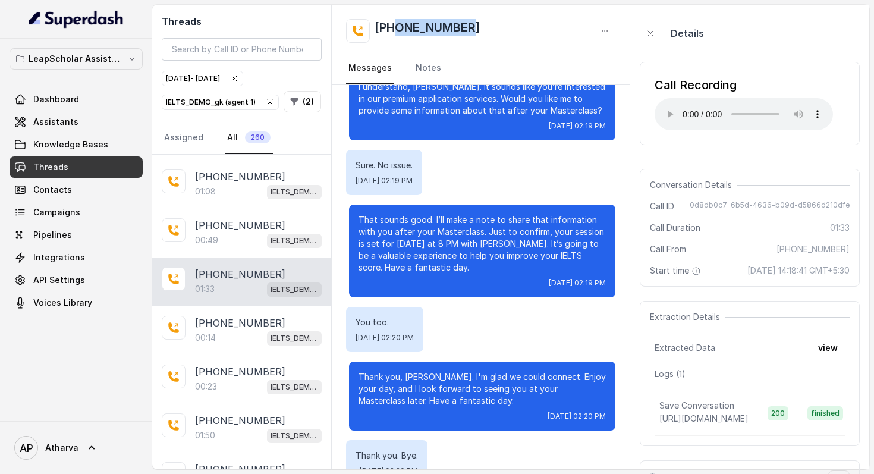
drag, startPoint x: 396, startPoint y: 26, endPoint x: 517, endPoint y: 30, distance: 120.7
click at [517, 30] on div "[PHONE_NUMBER]" at bounding box center [481, 31] width 270 height 24
copy h2 "9878372304"
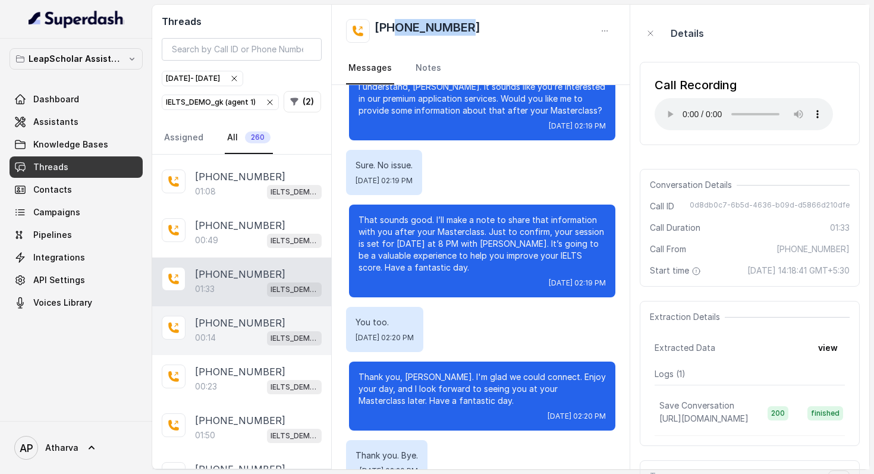
click at [257, 330] on div "00:14 IELTS_DEMO_gk (agent 1)" at bounding box center [258, 337] width 127 height 15
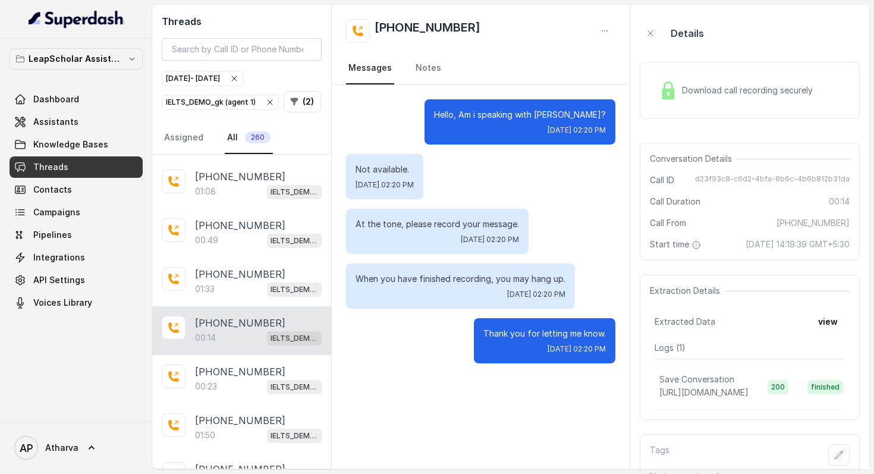
click at [672, 94] on img at bounding box center [668, 90] width 18 height 18
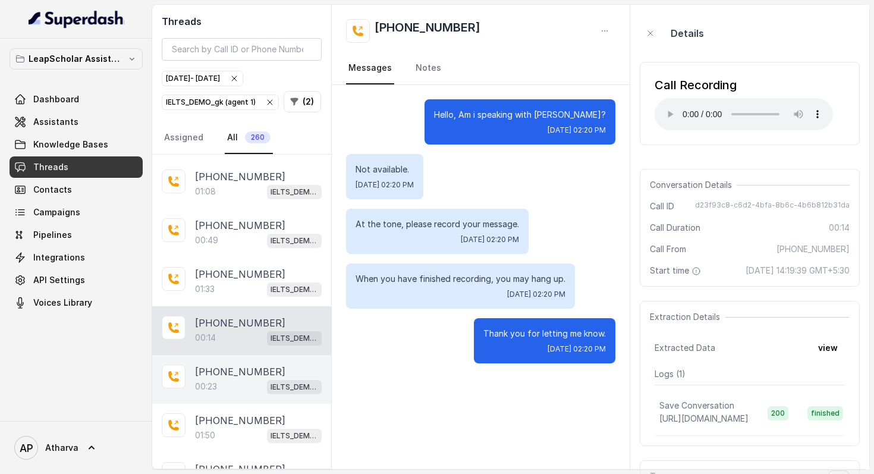
click at [242, 379] on div "00:23 IELTS_DEMO_gk (agent 1)" at bounding box center [258, 386] width 127 height 15
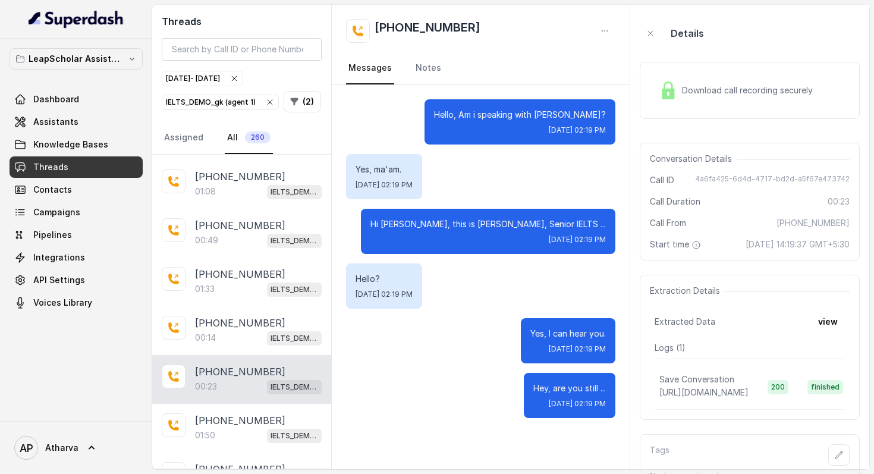
click at [678, 95] on div "Download call recording securely" at bounding box center [735, 90] width 163 height 27
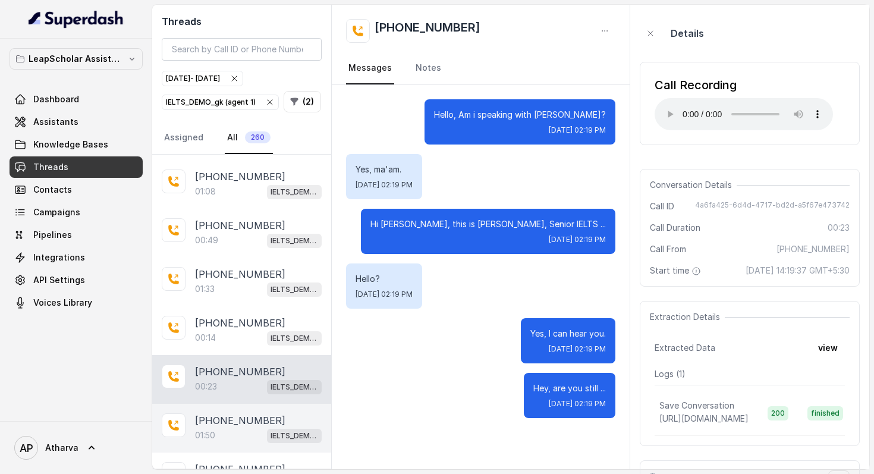
click at [239, 427] on div "01:50 IELTS_DEMO_gk (agent 1)" at bounding box center [258, 434] width 127 height 15
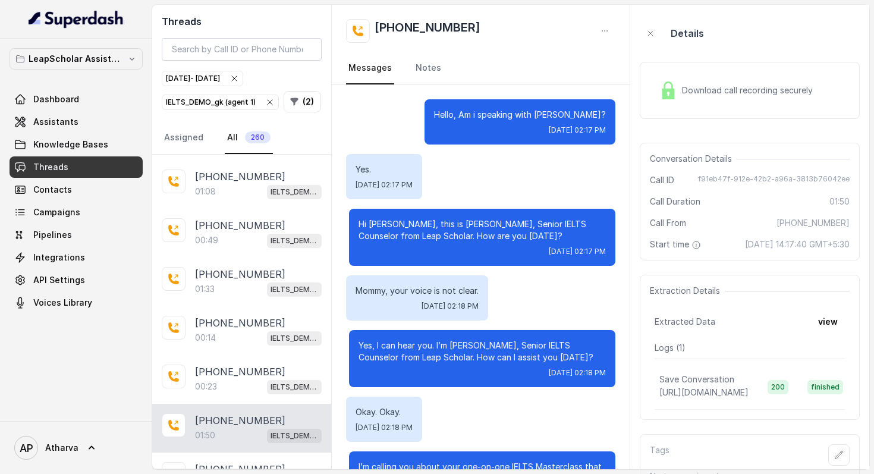
scroll to position [707, 0]
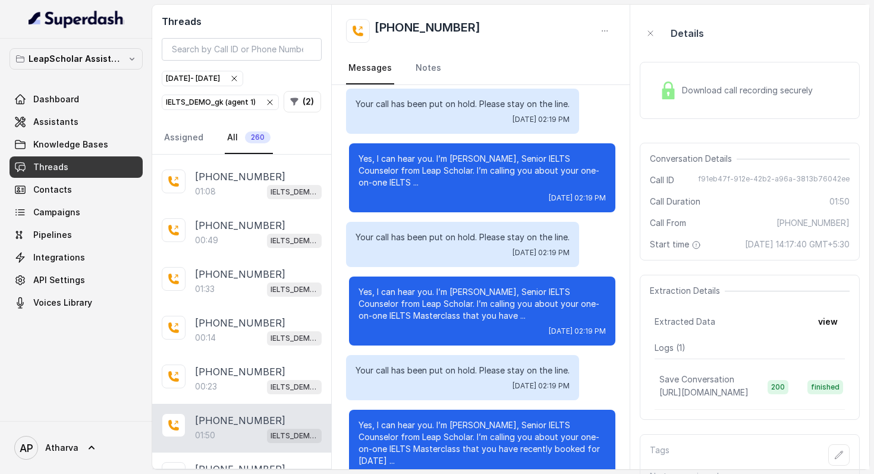
click at [685, 97] on div "Download call recording securely" at bounding box center [735, 90] width 163 height 27
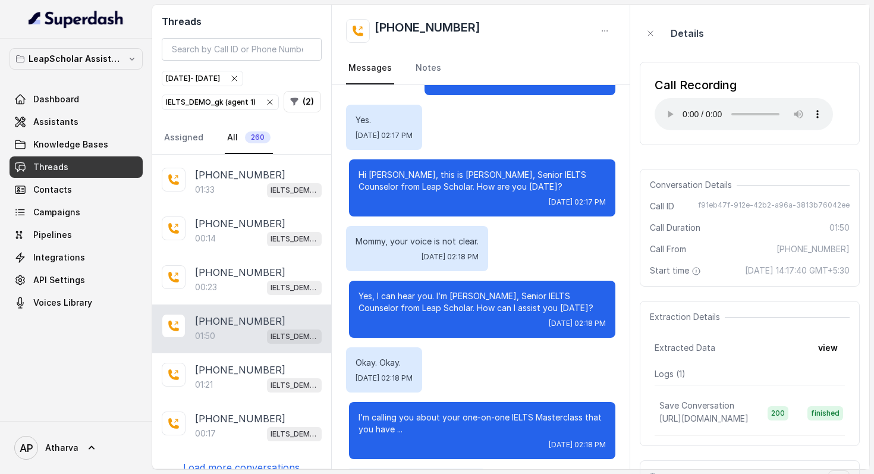
scroll to position [0, 0]
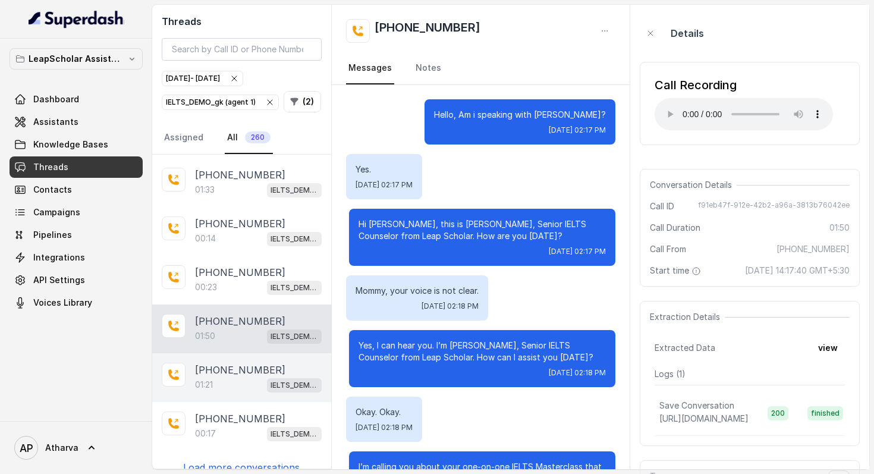
click at [252, 377] on div "01:21 IELTS_DEMO_gk (agent 1)" at bounding box center [258, 384] width 127 height 15
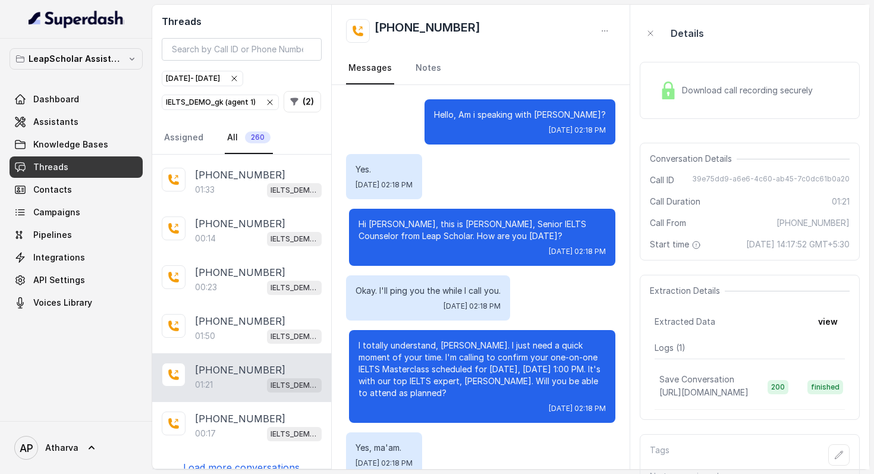
scroll to position [586, 0]
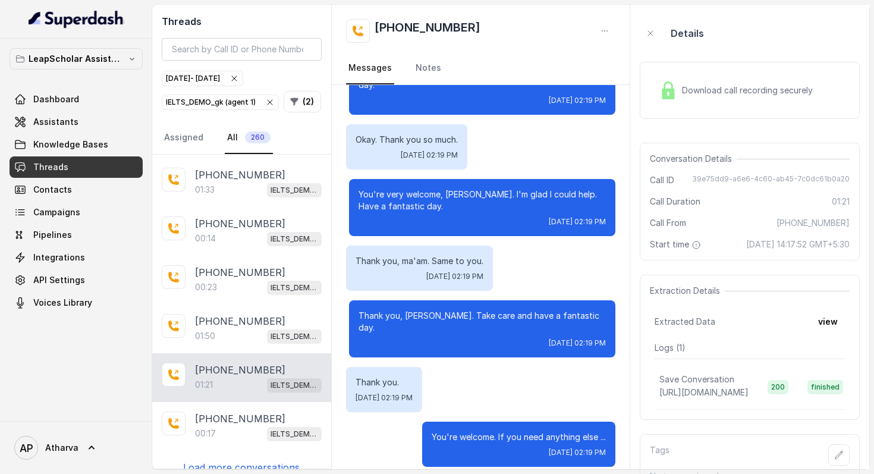
click at [664, 106] on div "Download call recording securely" at bounding box center [749, 90] width 220 height 57
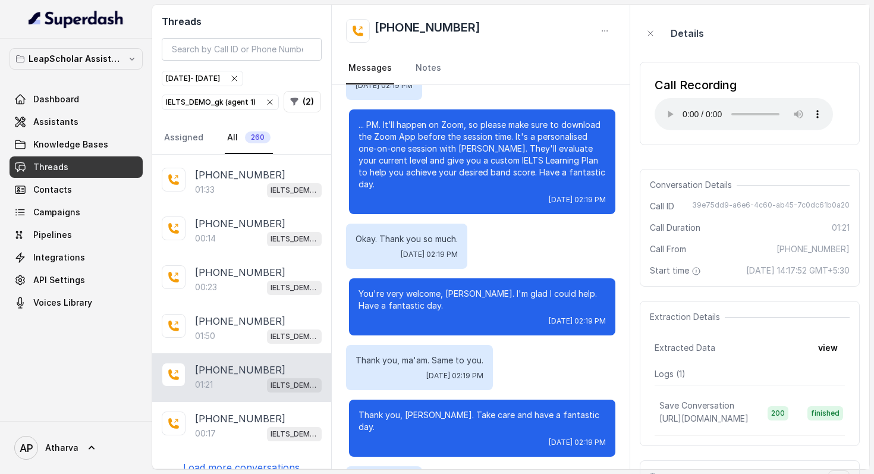
scroll to position [486, 0]
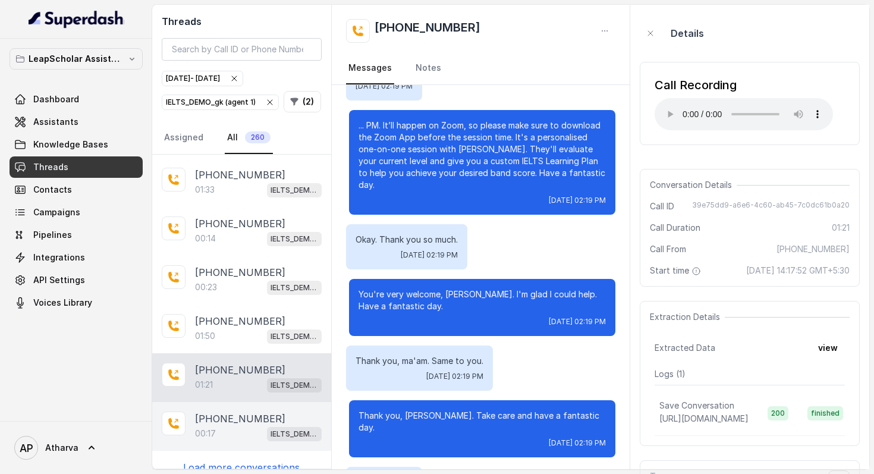
click at [244, 402] on div "[PHONE_NUMBER]:17 IELTS_DEMO_gk (agent 1)" at bounding box center [241, 426] width 179 height 49
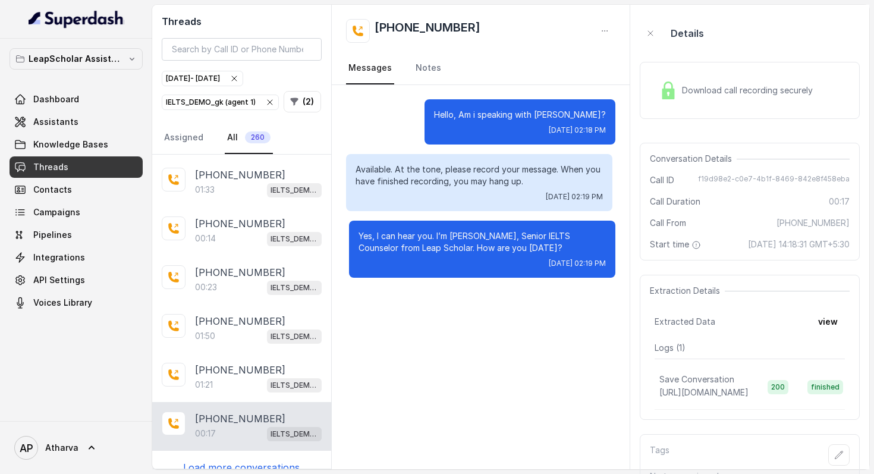
click at [659, 86] on img at bounding box center [668, 90] width 18 height 18
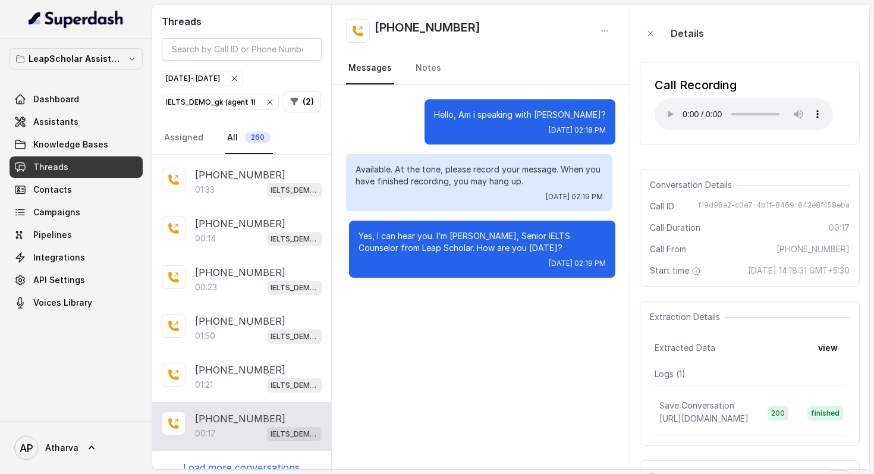
drag, startPoint x: 472, startPoint y: 110, endPoint x: 612, endPoint y: 269, distance: 211.8
click at [612, 269] on div "Hello, Am i speaking with [PERSON_NAME]? [DATE] 02:18 PM Available. At the tone…" at bounding box center [481, 188] width 298 height 207
drag, startPoint x: 612, startPoint y: 269, endPoint x: 484, endPoint y: 105, distance: 207.8
click at [484, 105] on div "Hello, Am i speaking with [PERSON_NAME]? [DATE] 02:18 PM Available. At the tone…" at bounding box center [481, 188] width 298 height 207
click at [242, 96] on div "IELTS_DEMO_gk (agent 1)" at bounding box center [220, 102] width 109 height 12
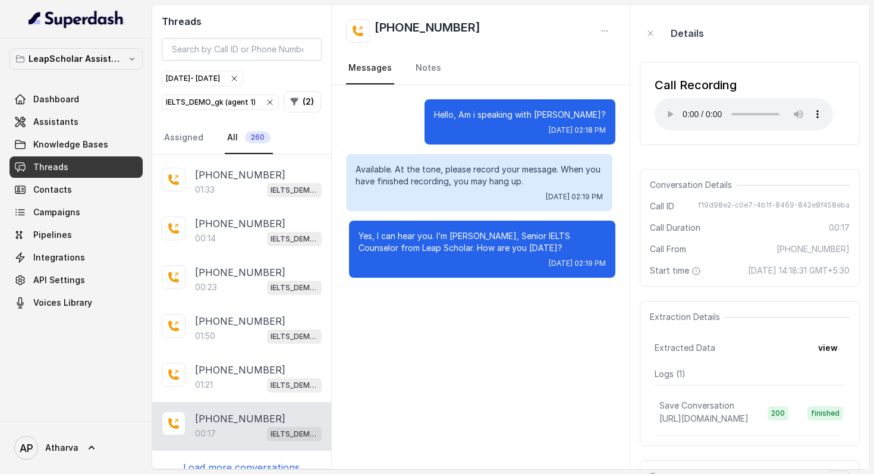
scroll to position [637, 0]
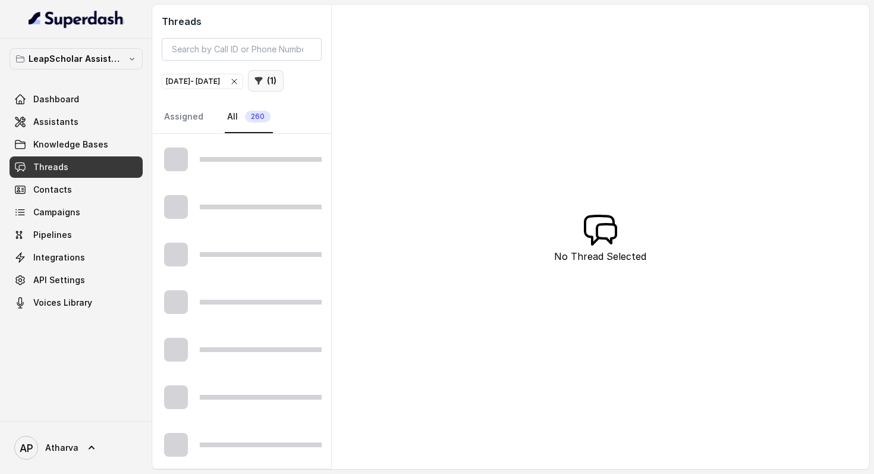
click at [248, 92] on button "( 1 )" at bounding box center [266, 80] width 36 height 21
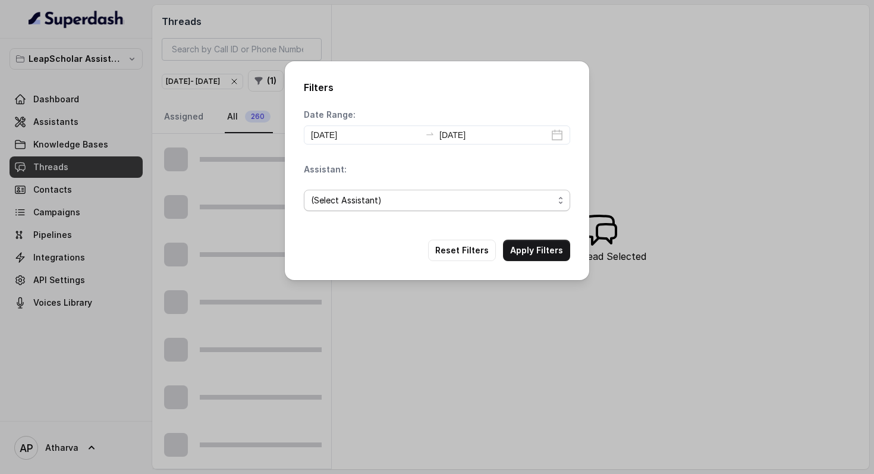
click at [344, 209] on span "(Select Assistant)" at bounding box center [437, 200] width 266 height 21
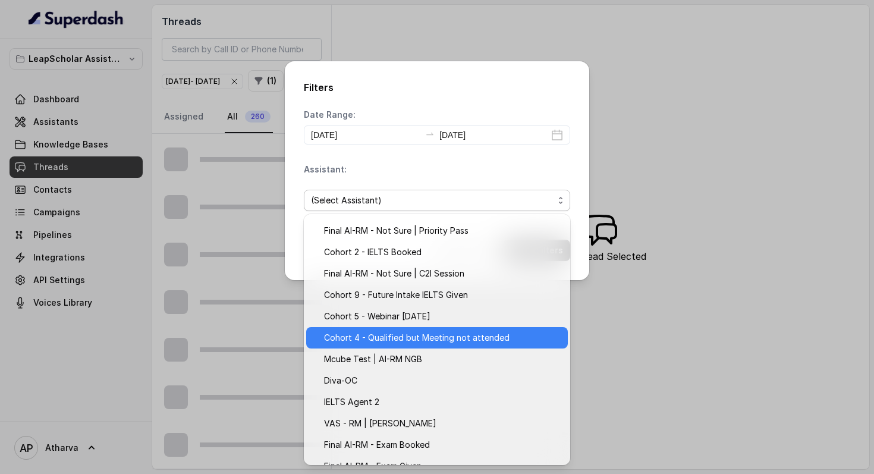
scroll to position [65, 0]
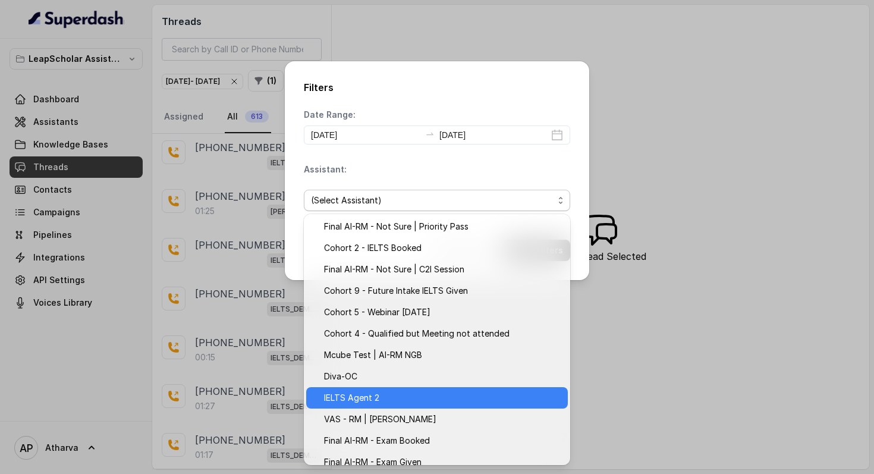
click at [379, 396] on span "IELTS Agent 2" at bounding box center [442, 397] width 237 height 14
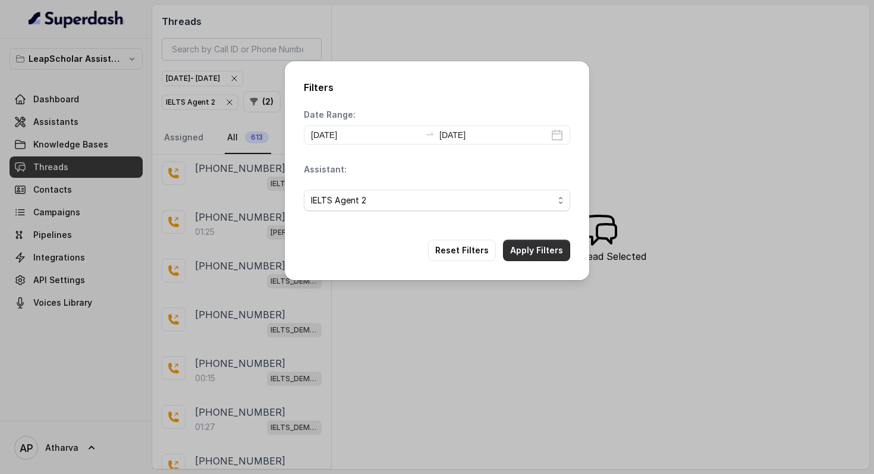
click at [528, 259] on button "Apply Filters" at bounding box center [536, 250] width 67 height 21
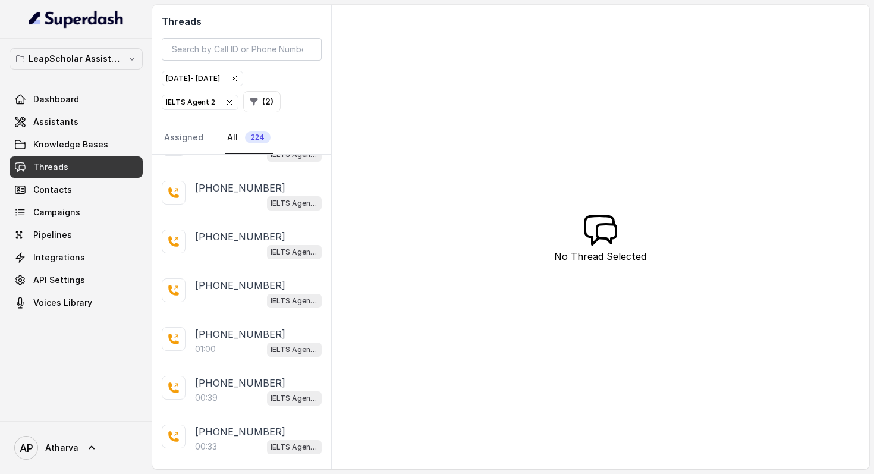
scroll to position [2123, 0]
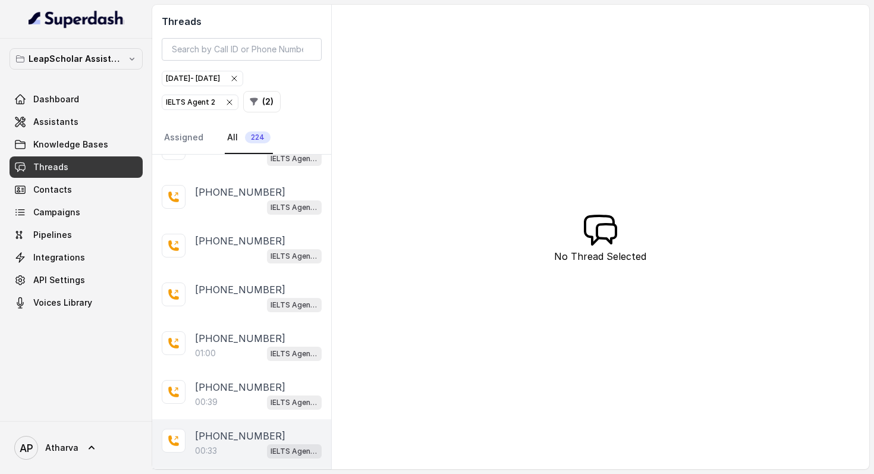
click at [244, 445] on div "[PHONE_NUMBER]:33 IELTS Agent 2" at bounding box center [241, 443] width 179 height 49
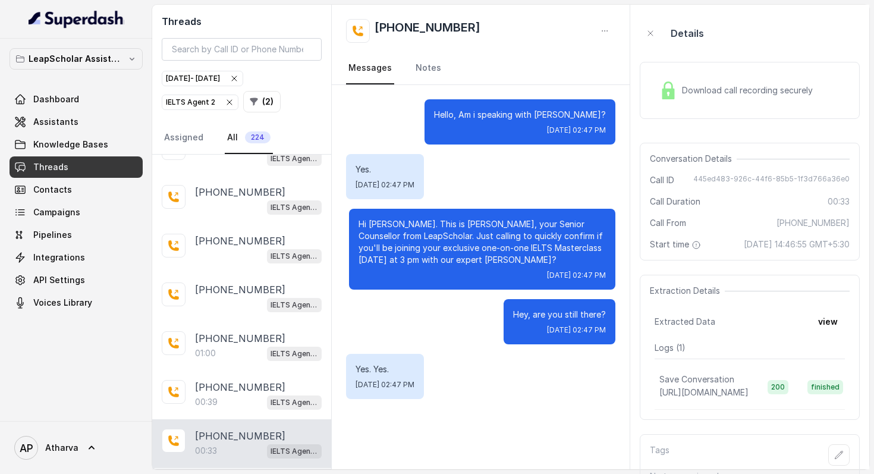
click at [656, 96] on div "Download call recording securely" at bounding box center [735, 90] width 163 height 27
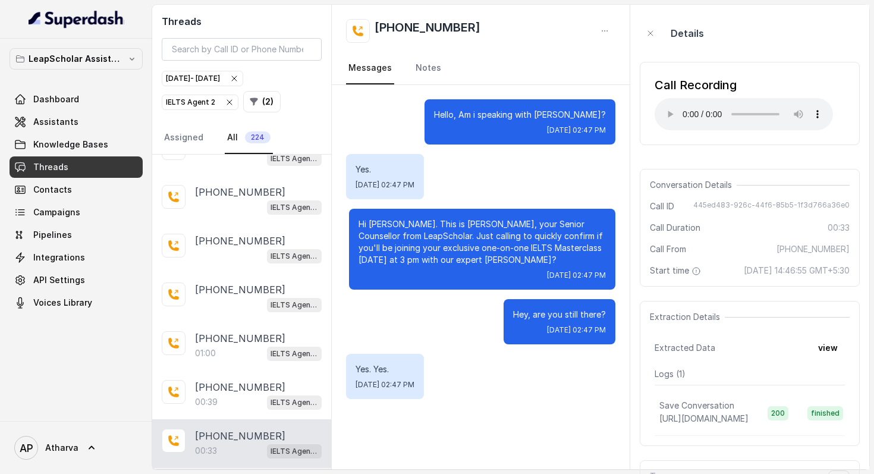
scroll to position [2141, 0]
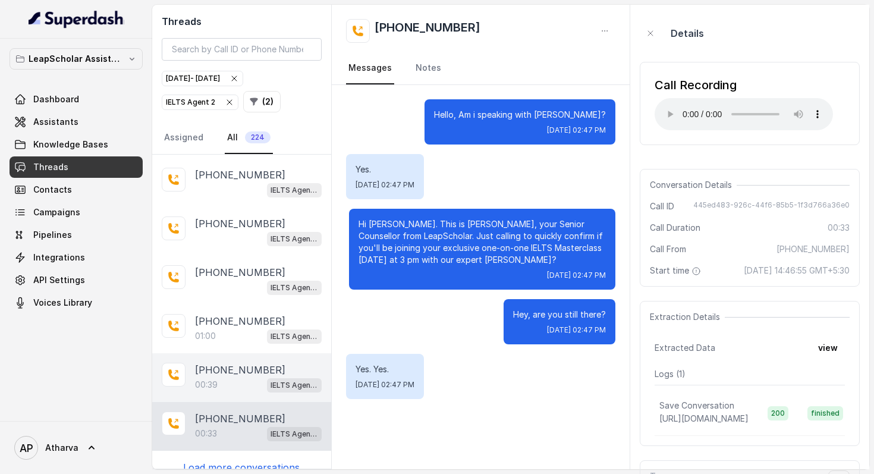
click at [234, 377] on div "00:39 IELTS Agent 2" at bounding box center [258, 384] width 127 height 15
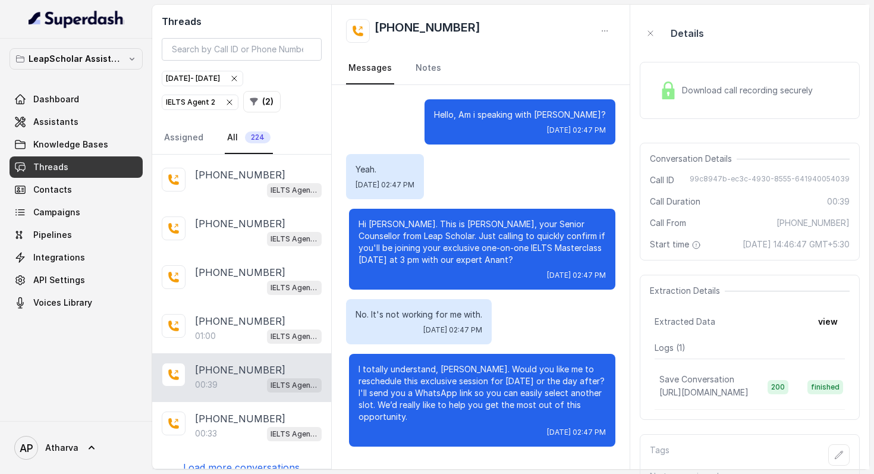
click at [683, 103] on div "Download call recording securely" at bounding box center [735, 90] width 163 height 27
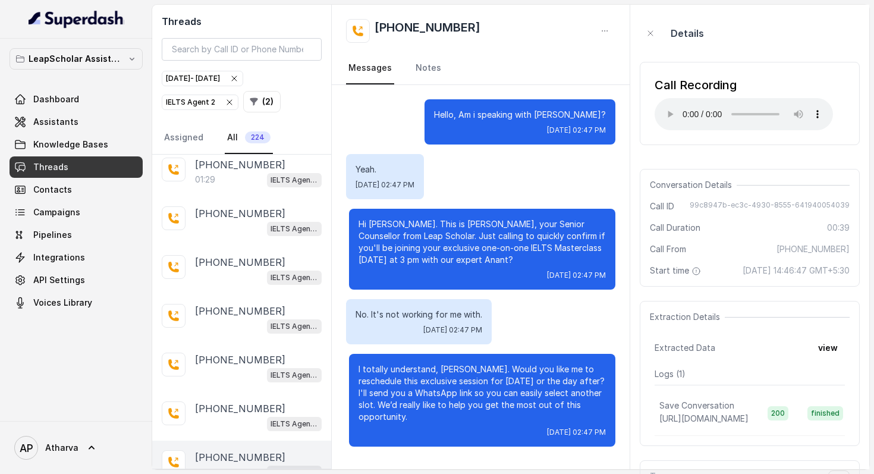
scroll to position [2003, 0]
click at [219, 466] on div "01:00 IELTS Agent 2" at bounding box center [258, 473] width 127 height 15
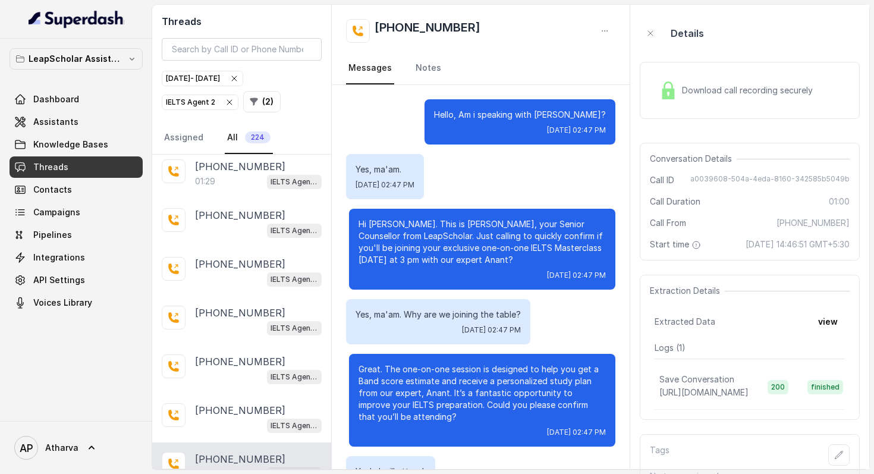
scroll to position [137, 0]
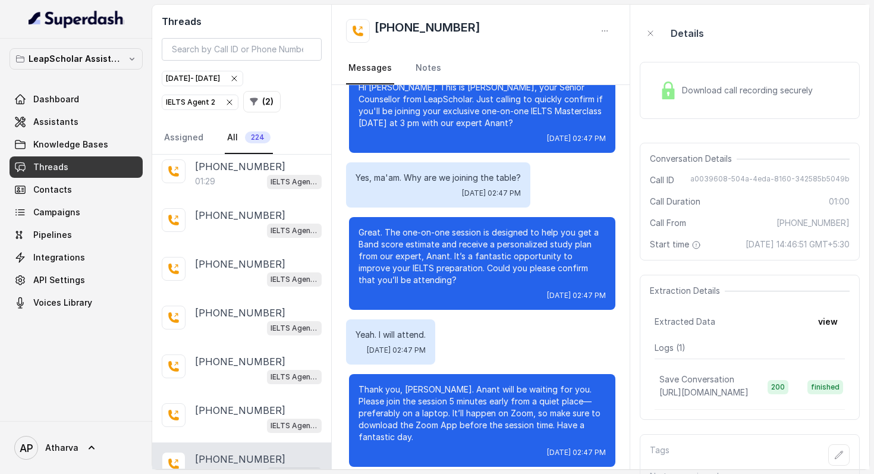
click at [674, 77] on div "Download call recording securely" at bounding box center [735, 90] width 163 height 27
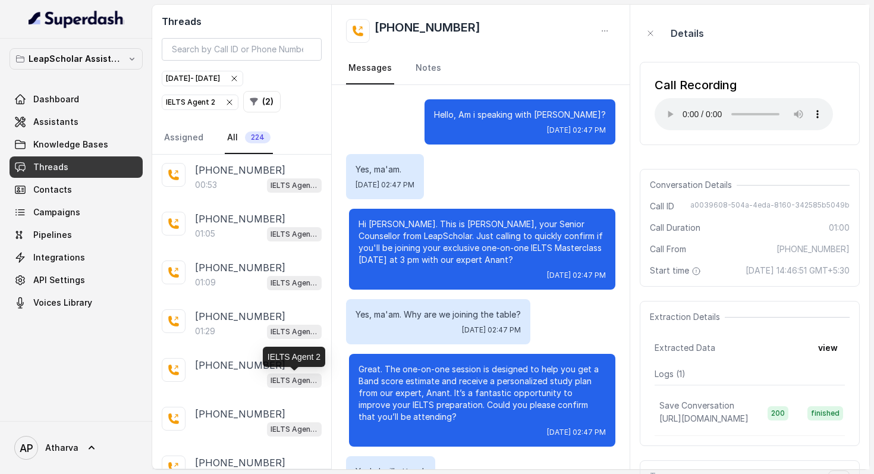
scroll to position [1833, 0]
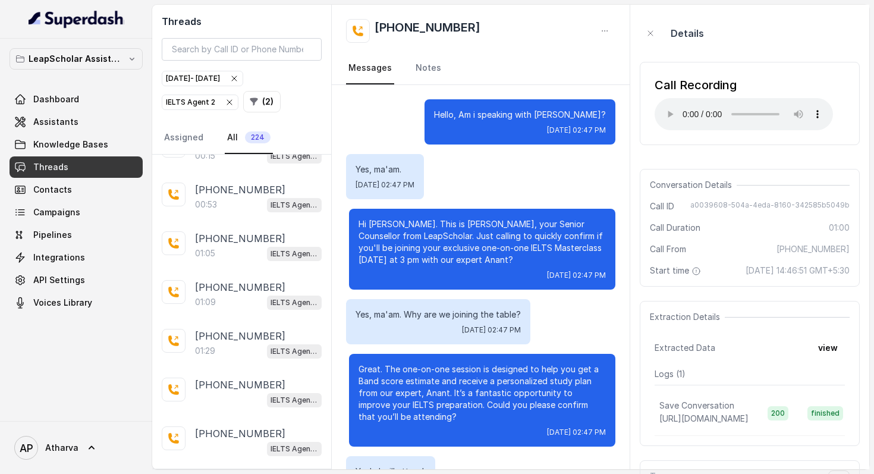
drag, startPoint x: 352, startPoint y: 164, endPoint x: 610, endPoint y: 278, distance: 281.3
click at [610, 278] on div "Hello, Am i speaking with [PERSON_NAME]? [DATE] 02:47 PM Yes, ma'am. [DATE] 02:…" at bounding box center [481, 351] width 298 height 532
click at [574, 280] on div "Hi [PERSON_NAME]. This is [PERSON_NAME], your Senior Counsellor from LeapSchola…" at bounding box center [482, 249] width 266 height 81
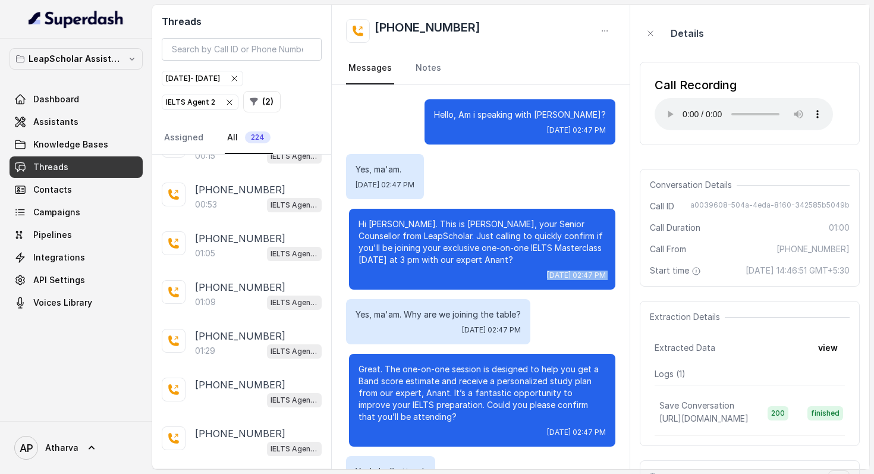
click at [574, 280] on div "Hi [PERSON_NAME]. This is [PERSON_NAME], your Senior Counsellor from LeapSchola…" at bounding box center [482, 249] width 266 height 81
click at [602, 280] on div "Hi [PERSON_NAME]. This is [PERSON_NAME], your Senior Counsellor from LeapSchola…" at bounding box center [482, 249] width 266 height 81
drag, startPoint x: 606, startPoint y: 278, endPoint x: 356, endPoint y: 158, distance: 277.3
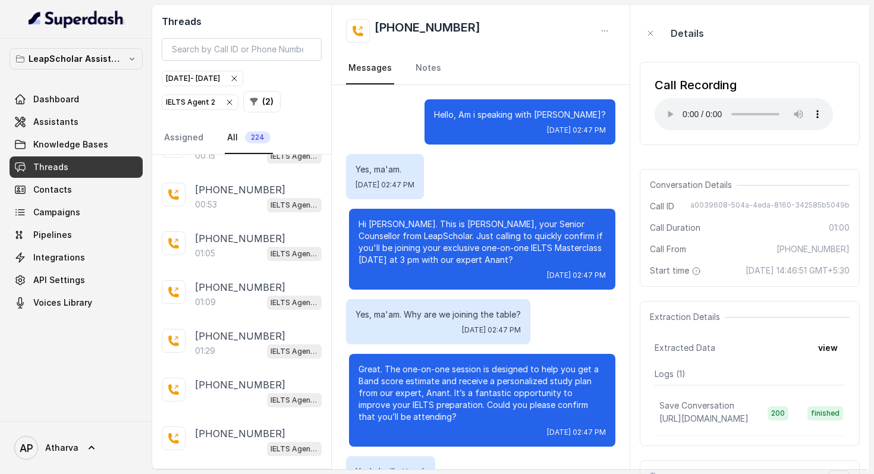
click at [356, 158] on div "Hello, Am i speaking with [PERSON_NAME]? [DATE] 02:47 PM Yes, ma'am. [DATE] 02:…" at bounding box center [481, 351] width 298 height 532
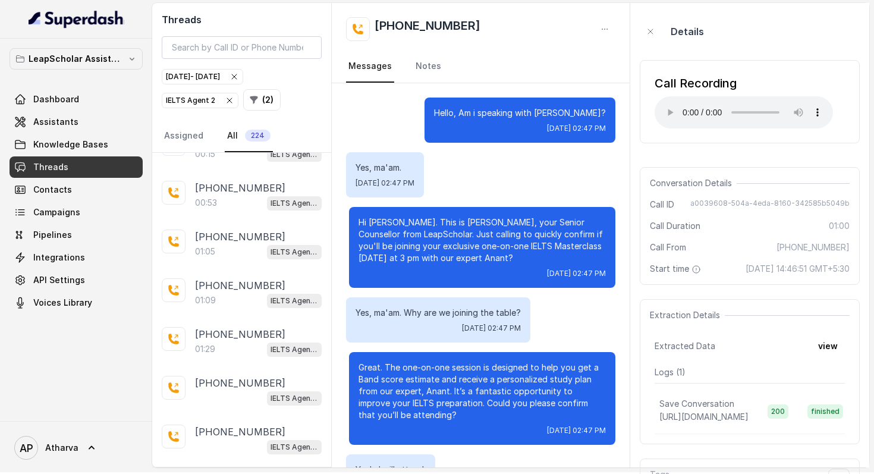
click at [468, 242] on p "Hi [PERSON_NAME]. This is [PERSON_NAME], your Senior Counsellor from LeapSchola…" at bounding box center [481, 240] width 247 height 48
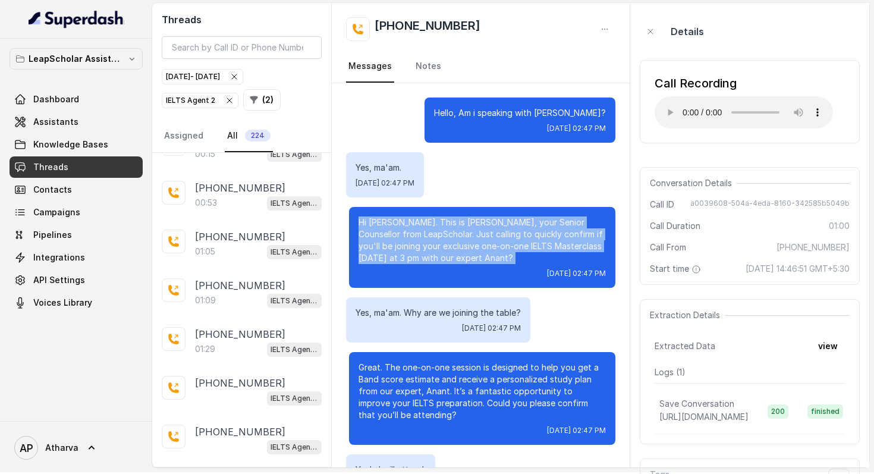
click at [468, 242] on p "Hi [PERSON_NAME]. This is [PERSON_NAME], your Senior Counsellor from LeapSchola…" at bounding box center [481, 240] width 247 height 48
drag, startPoint x: 468, startPoint y: 242, endPoint x: 618, endPoint y: 276, distance: 154.1
click at [618, 276] on div "Hello, Am i speaking with [PERSON_NAME]? [DATE] 02:47 PM Yes, ma'am. [DATE] 02:…" at bounding box center [481, 349] width 298 height 532
drag, startPoint x: 607, startPoint y: 424, endPoint x: 506, endPoint y: 332, distance: 136.7
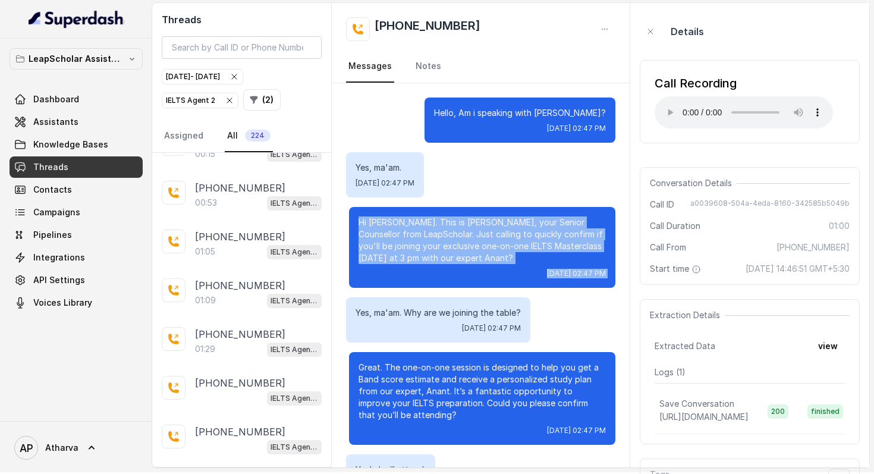
click at [506, 332] on div "Hello, Am i speaking with [PERSON_NAME]? [DATE] 02:47 PM Yes, ma'am. [DATE] 02:…" at bounding box center [481, 349] width 298 height 532
click at [361, 359] on div "Great. The one-on-one session is designed to help you get a Band score estimate…" at bounding box center [482, 398] width 266 height 93
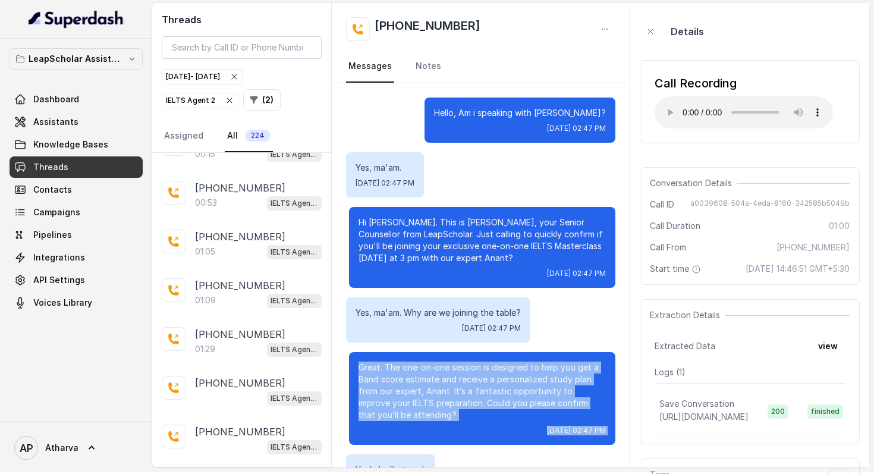
drag, startPoint x: 361, startPoint y: 359, endPoint x: 610, endPoint y: 431, distance: 259.2
click at [610, 432] on div "Great. The one-on-one session is designed to help you get a Band score estimate…" at bounding box center [482, 398] width 266 height 93
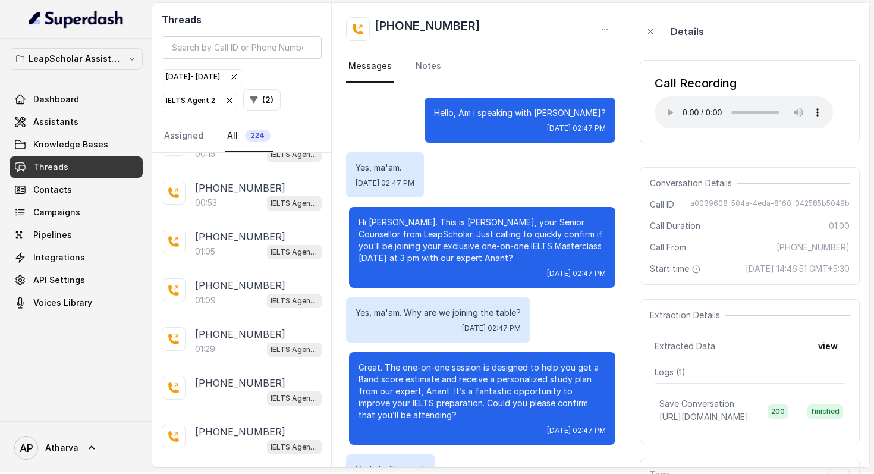
click at [582, 275] on span "[DATE] 02:47 PM" at bounding box center [576, 274] width 59 height 10
drag, startPoint x: 609, startPoint y: 272, endPoint x: 359, endPoint y: 219, distance: 255.3
click at [359, 219] on div "Hi [PERSON_NAME]. This is [PERSON_NAME], your Senior Counsellor from LeapSchola…" at bounding box center [482, 247] width 266 height 81
drag, startPoint x: 359, startPoint y: 219, endPoint x: 609, endPoint y: 275, distance: 255.8
click at [609, 275] on div "Hi [PERSON_NAME]. This is [PERSON_NAME], your Senior Counsellor from LeapSchola…" at bounding box center [482, 247] width 266 height 81
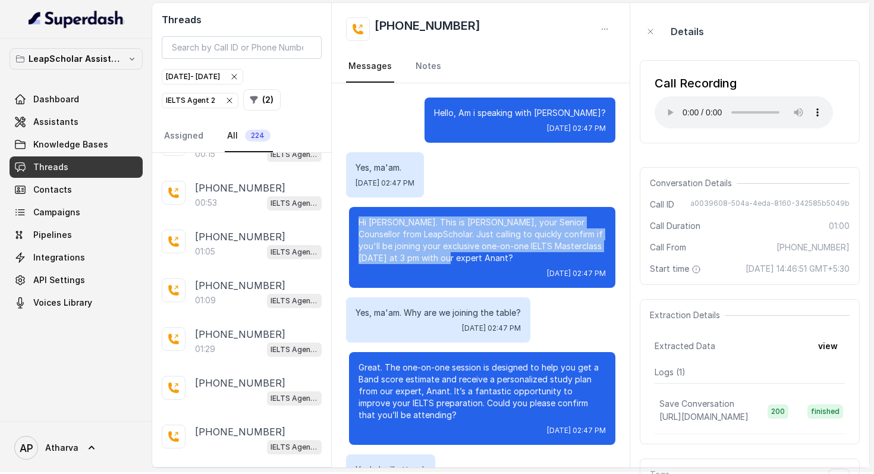
drag, startPoint x: 489, startPoint y: 255, endPoint x: 365, endPoint y: 212, distance: 130.4
click at [365, 212] on div "Hi [PERSON_NAME]. This is [PERSON_NAME], your Senior Counsellor from LeapSchola…" at bounding box center [482, 247] width 266 height 81
drag, startPoint x: 365, startPoint y: 212, endPoint x: 610, endPoint y: 276, distance: 252.6
click at [610, 276] on div "Hi [PERSON_NAME]. This is [PERSON_NAME], your Senior Counsellor from LeapSchola…" at bounding box center [482, 247] width 266 height 81
drag, startPoint x: 610, startPoint y: 276, endPoint x: 358, endPoint y: 218, distance: 258.0
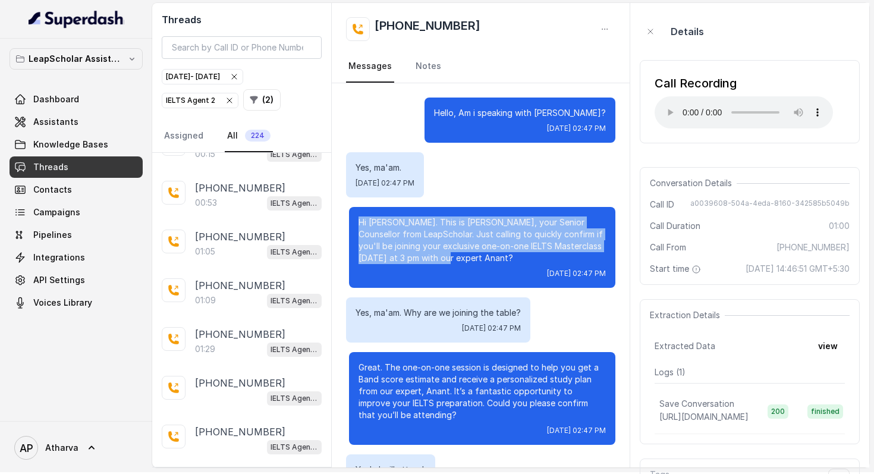
click at [358, 218] on div "Hi [PERSON_NAME]. This is [PERSON_NAME], your Senior Counsellor from LeapSchola…" at bounding box center [482, 247] width 266 height 81
click at [547, 276] on span "[DATE] 02:47 PM" at bounding box center [576, 274] width 59 height 10
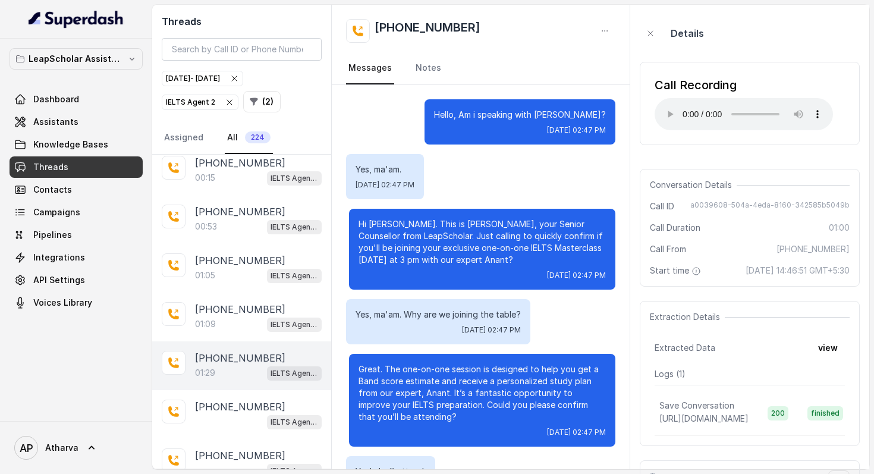
scroll to position [1806, 0]
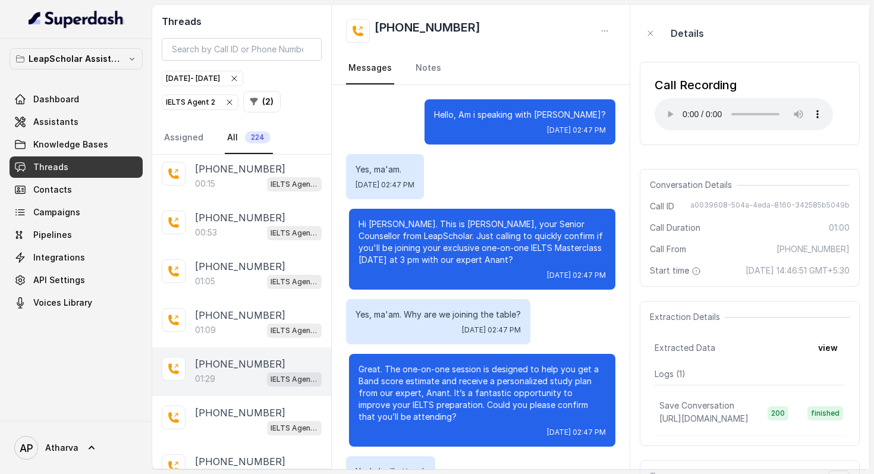
click at [229, 357] on p "[PHONE_NUMBER]" at bounding box center [240, 364] width 90 height 14
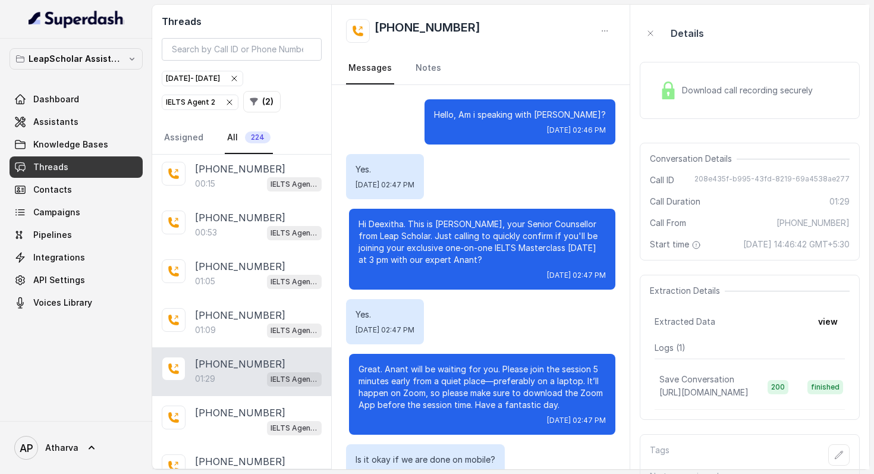
scroll to position [512, 0]
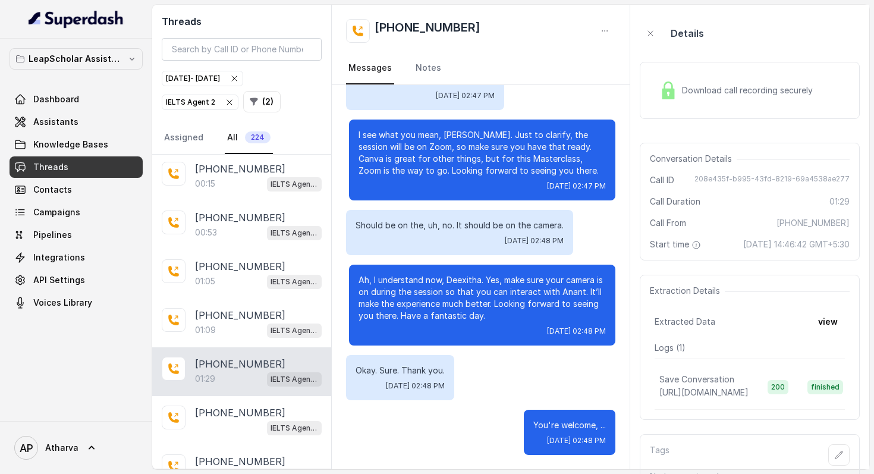
click at [678, 89] on div "Download call recording securely" at bounding box center [735, 90] width 163 height 27
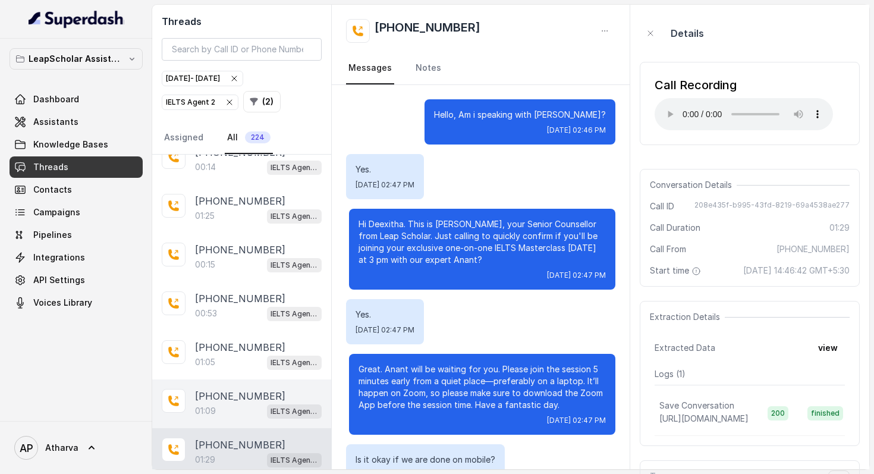
scroll to position [1723, 0]
